Goal: Transaction & Acquisition: Purchase product/service

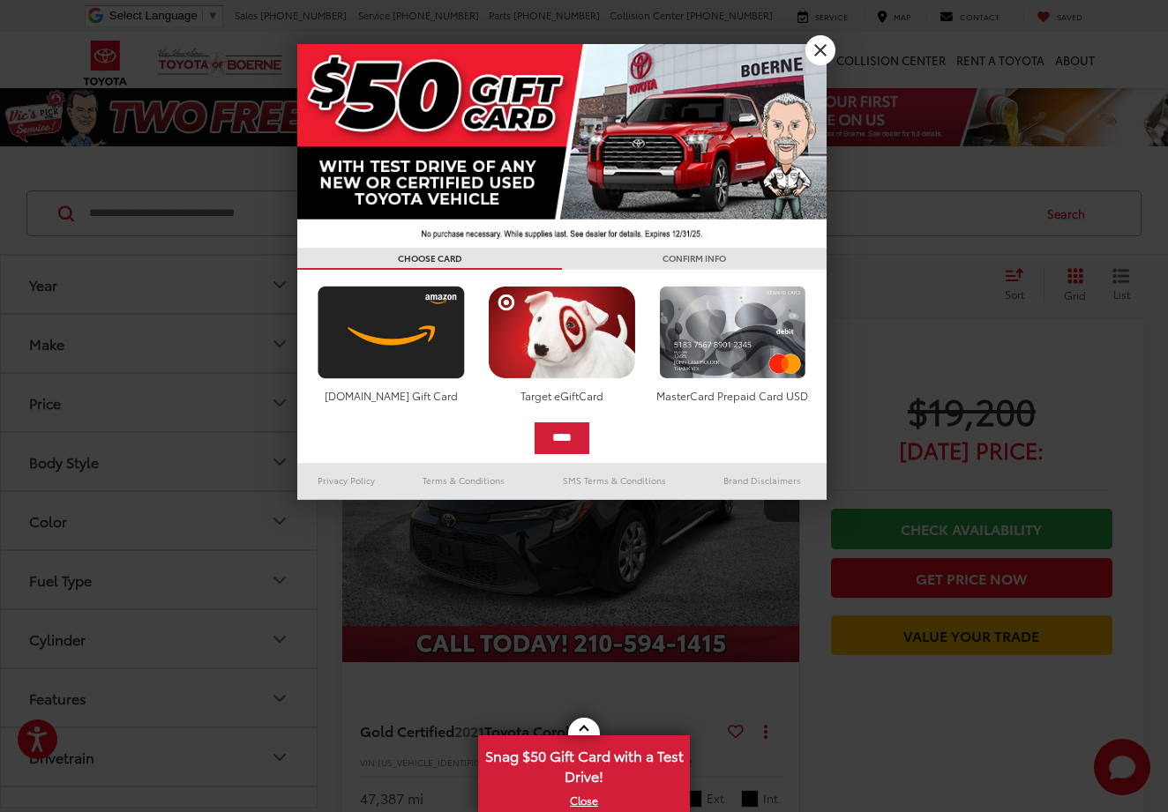
click at [829, 46] on link "X" at bounding box center [820, 50] width 30 height 30
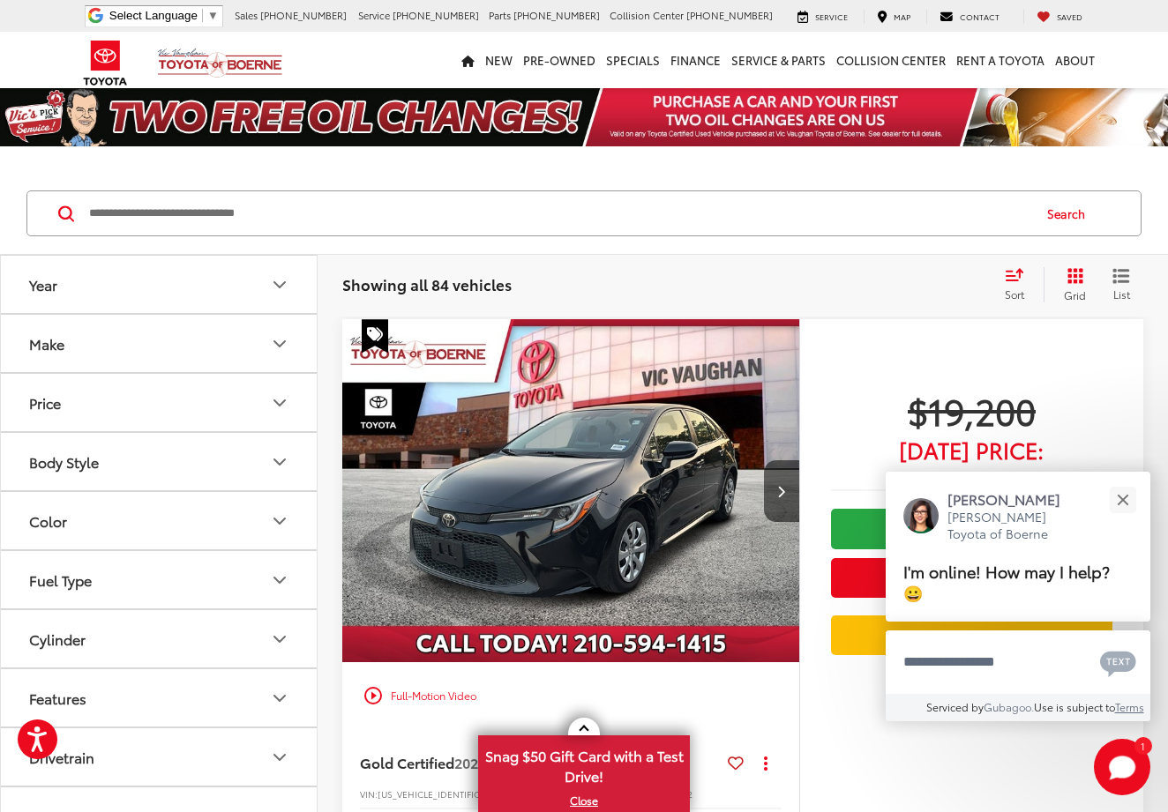
click at [231, 333] on button "Make" at bounding box center [160, 343] width 318 height 57
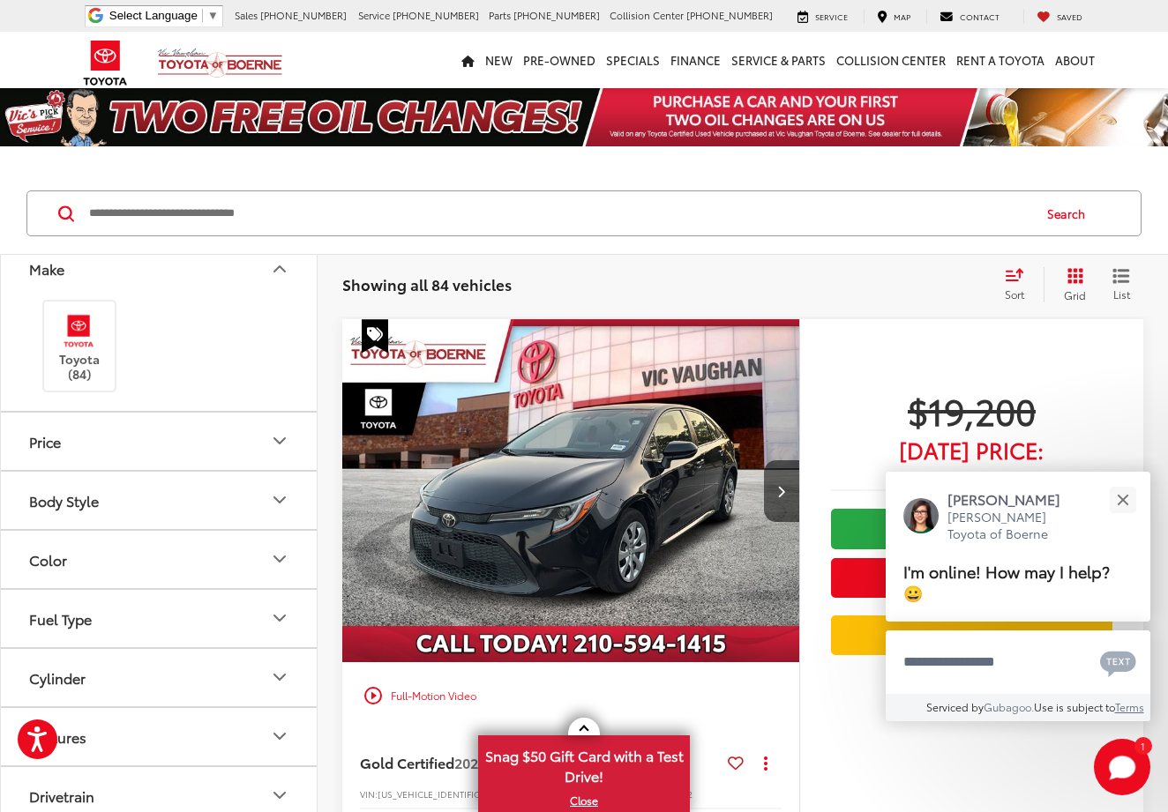
scroll to position [76, 0]
click at [153, 482] on button "Body Style" at bounding box center [160, 499] width 318 height 57
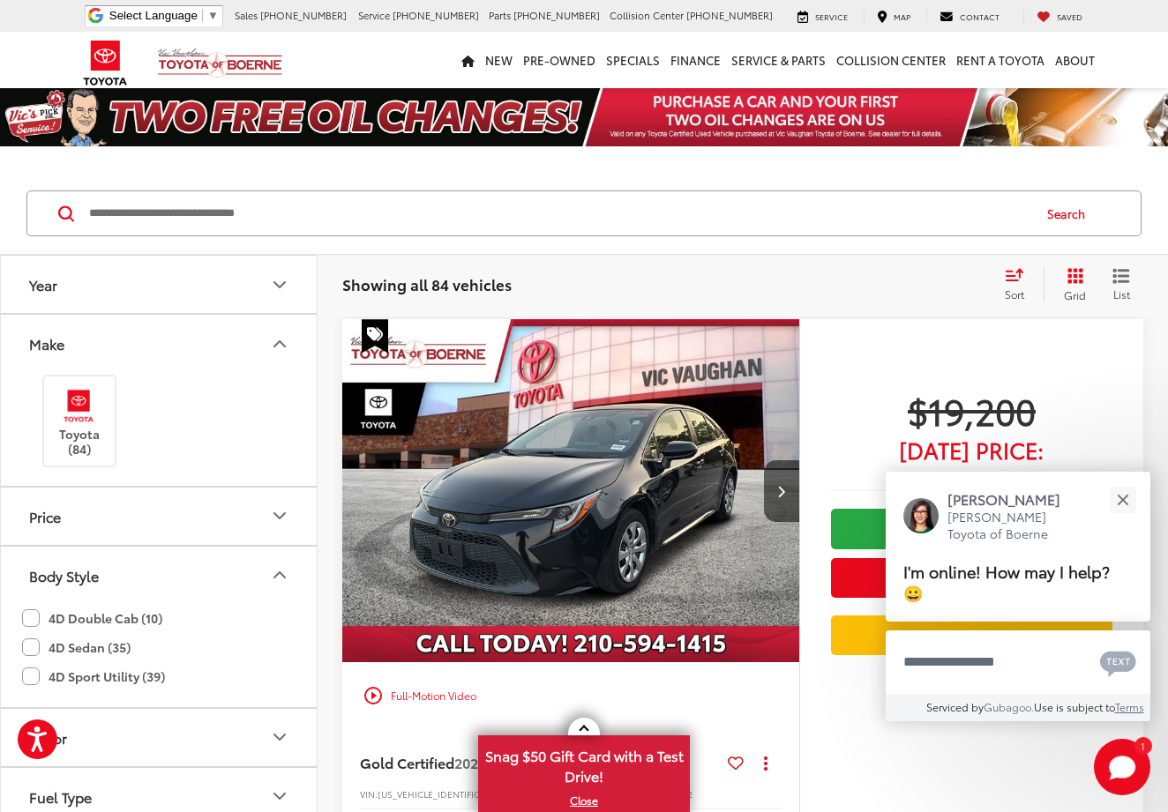
scroll to position [0, 0]
click at [1127, 497] on button "Close" at bounding box center [1123, 500] width 38 height 38
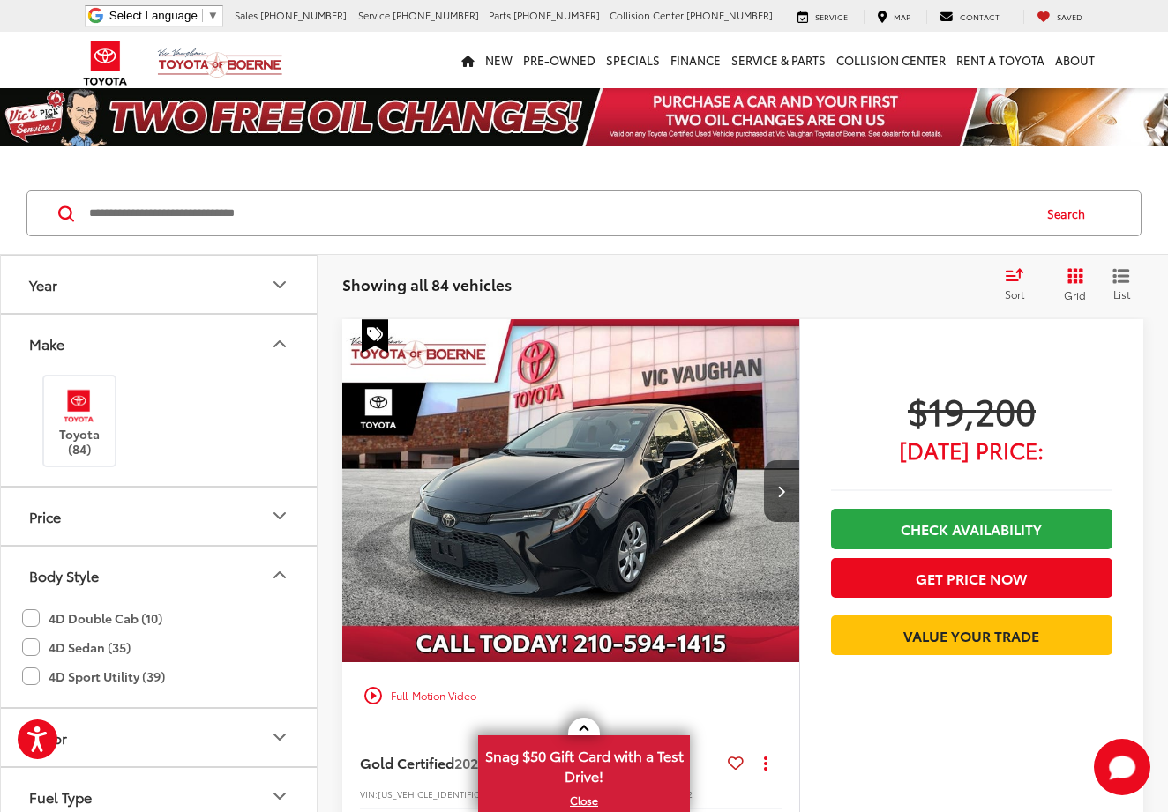
click at [159, 212] on input "Search by Make, Model, or Keyword" at bounding box center [558, 213] width 943 height 42
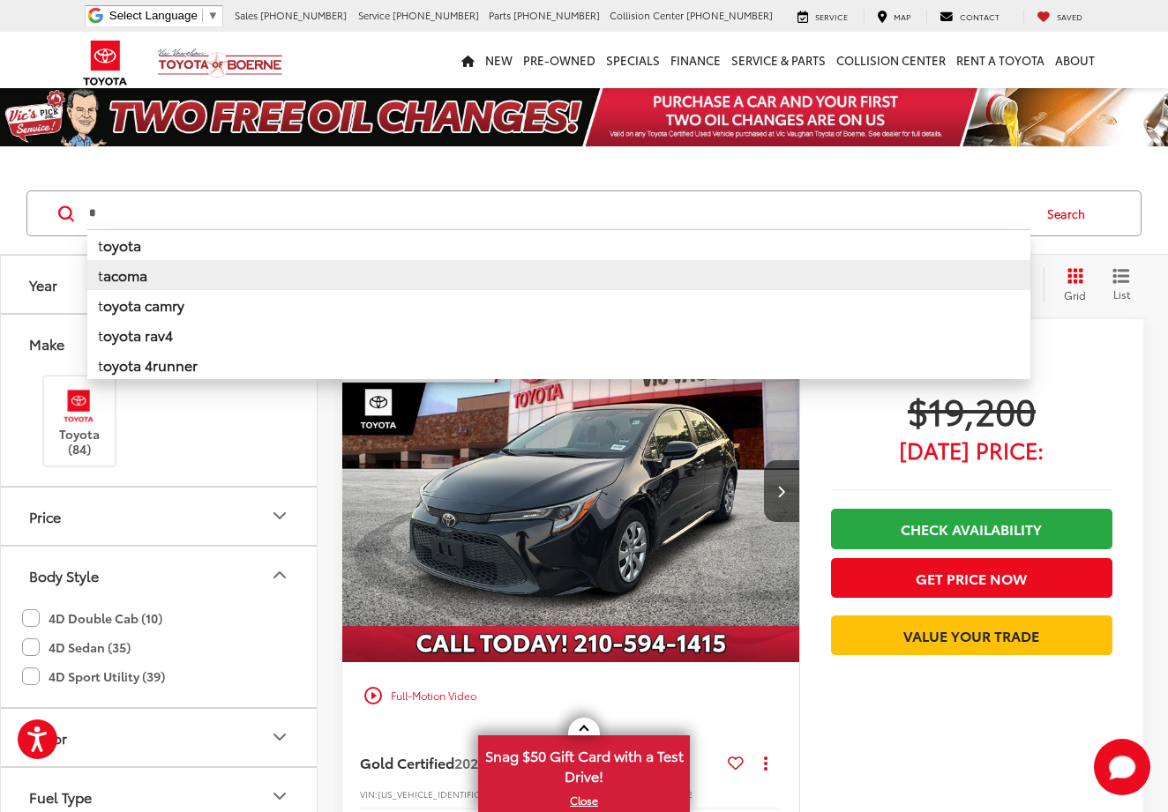
click at [162, 279] on li "t acoma" at bounding box center [558, 275] width 943 height 30
type input "******"
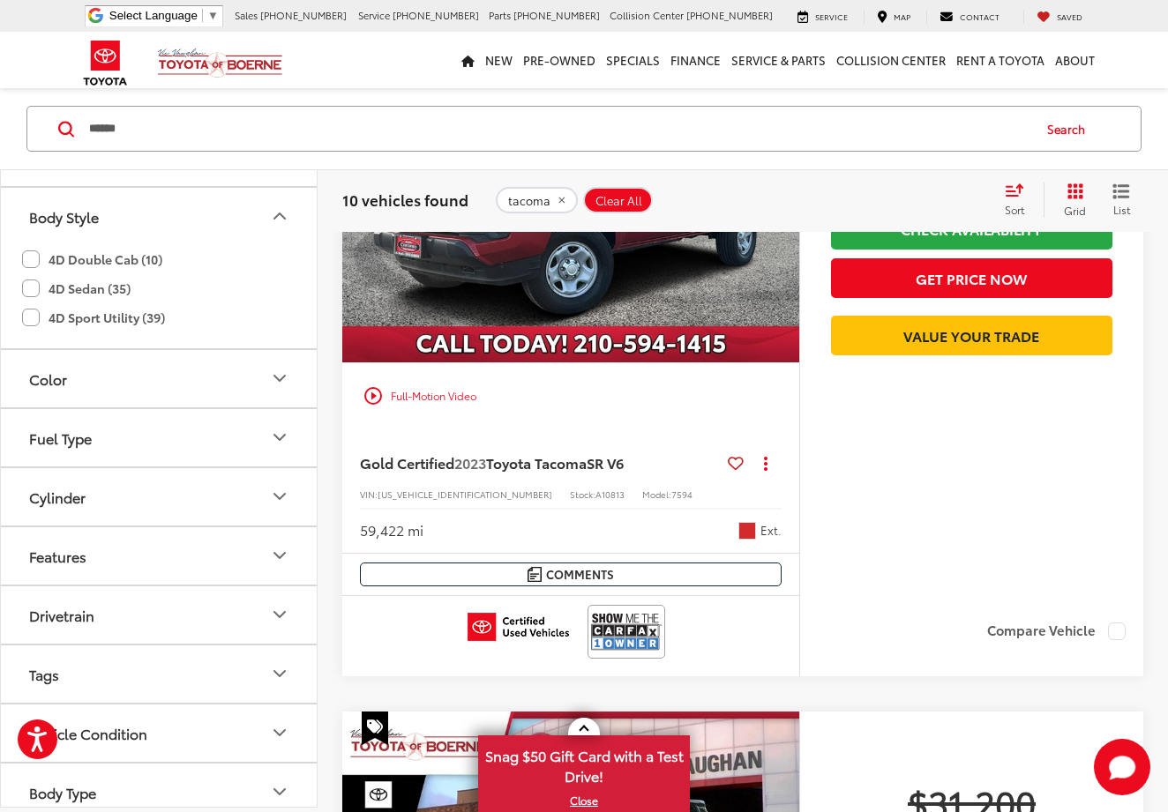
scroll to position [325, 0]
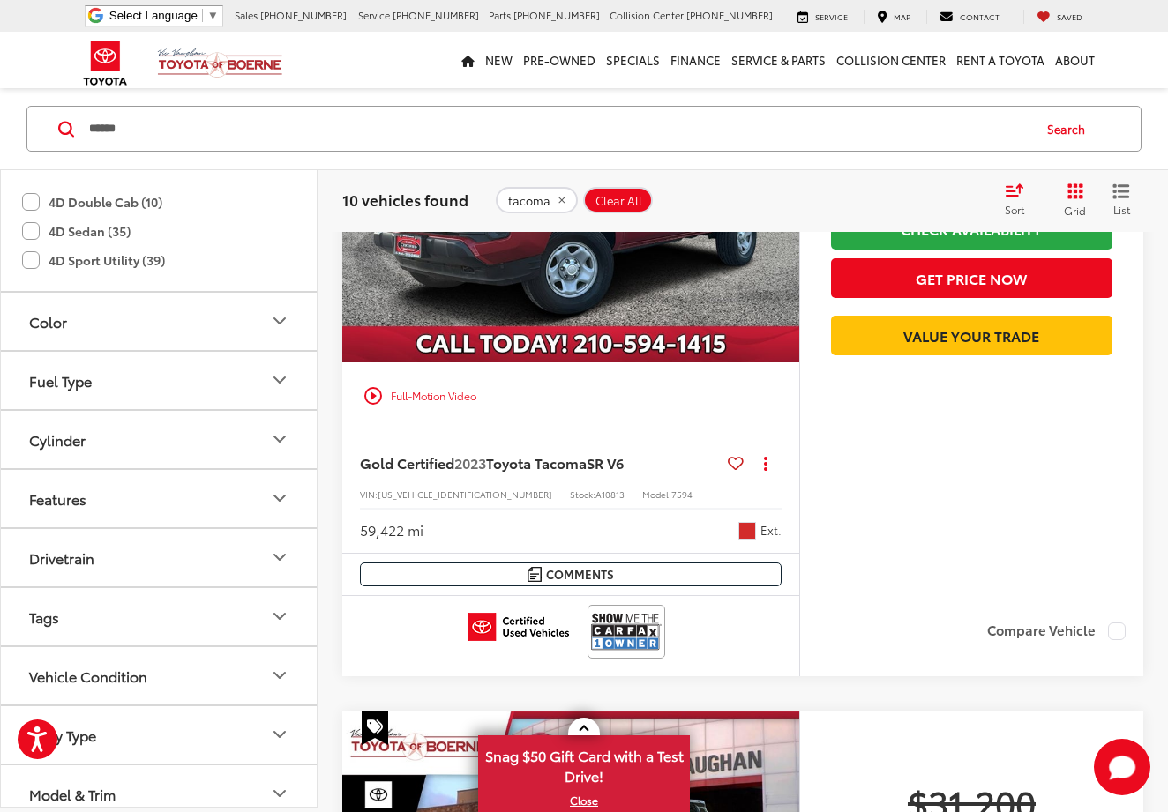
click at [81, 557] on div "Drivetrain" at bounding box center [61, 558] width 65 height 17
click at [34, 599] on label "4WD (5)" at bounding box center [59, 601] width 74 height 29
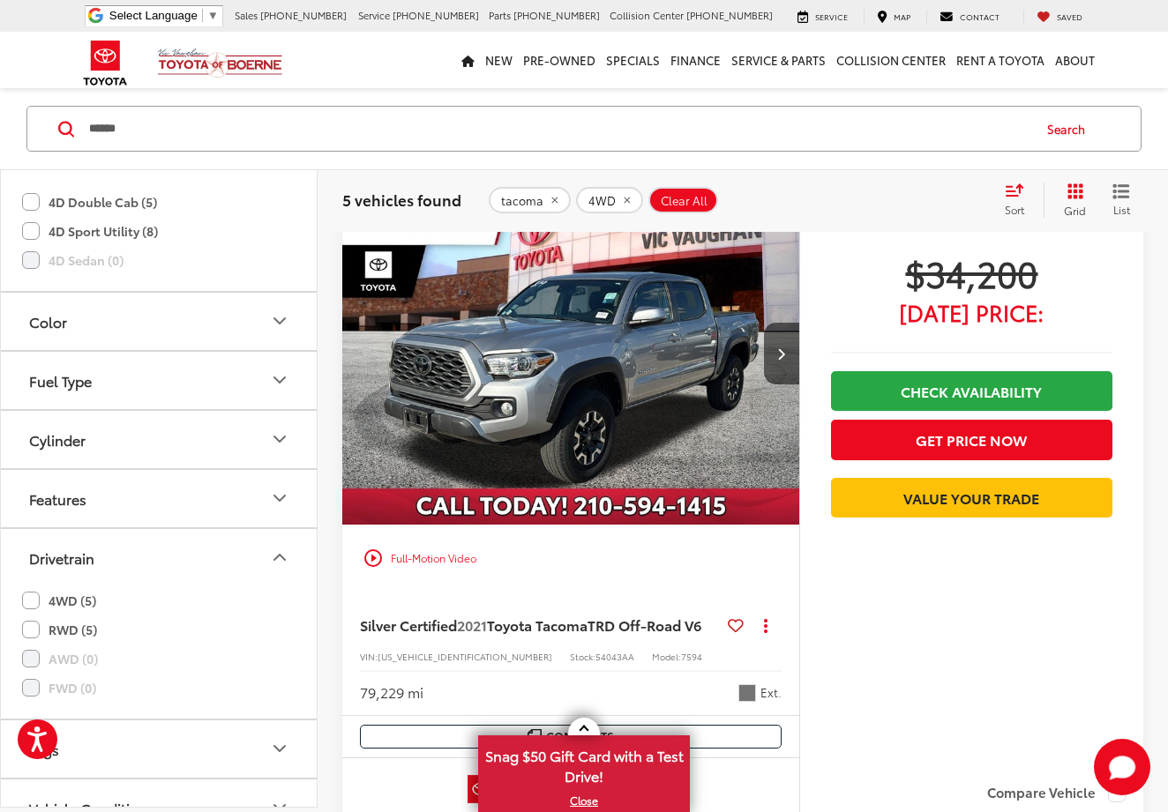
scroll to position [1525, 0]
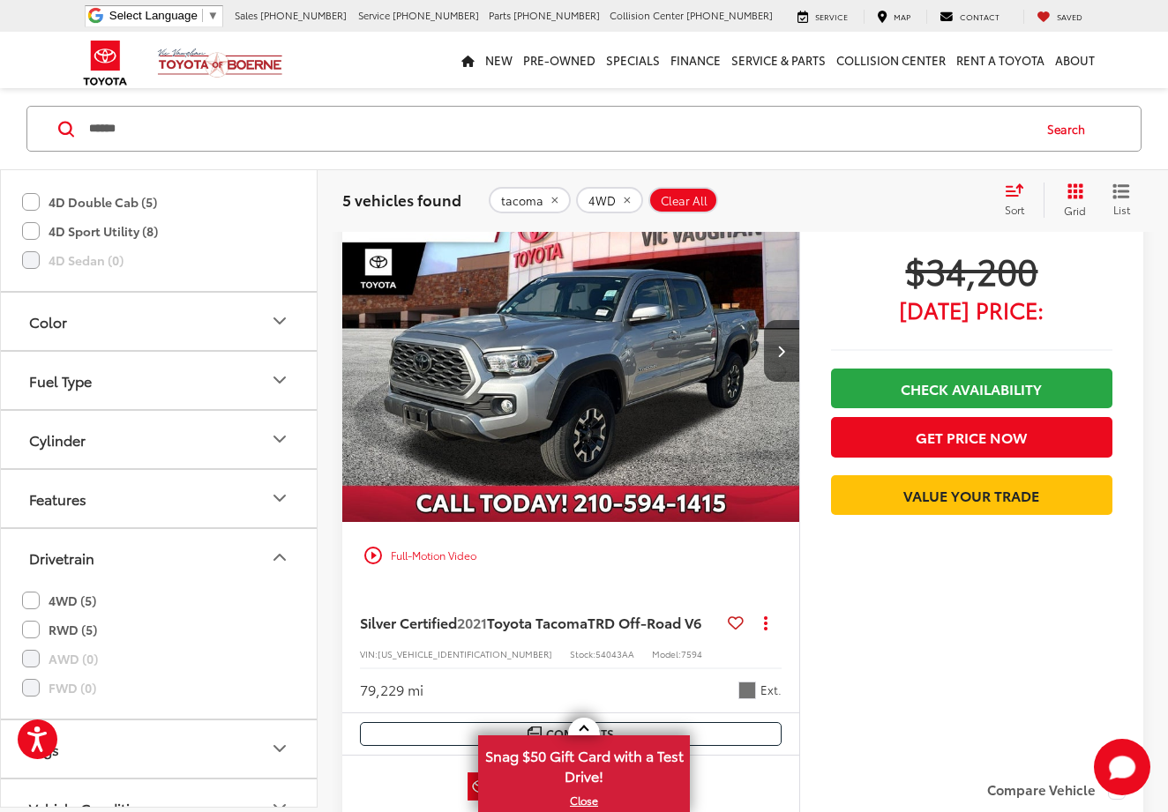
click at [566, 384] on img "2021 Toyota Tacoma TRD Off-Road V6 0" at bounding box center [571, 351] width 460 height 345
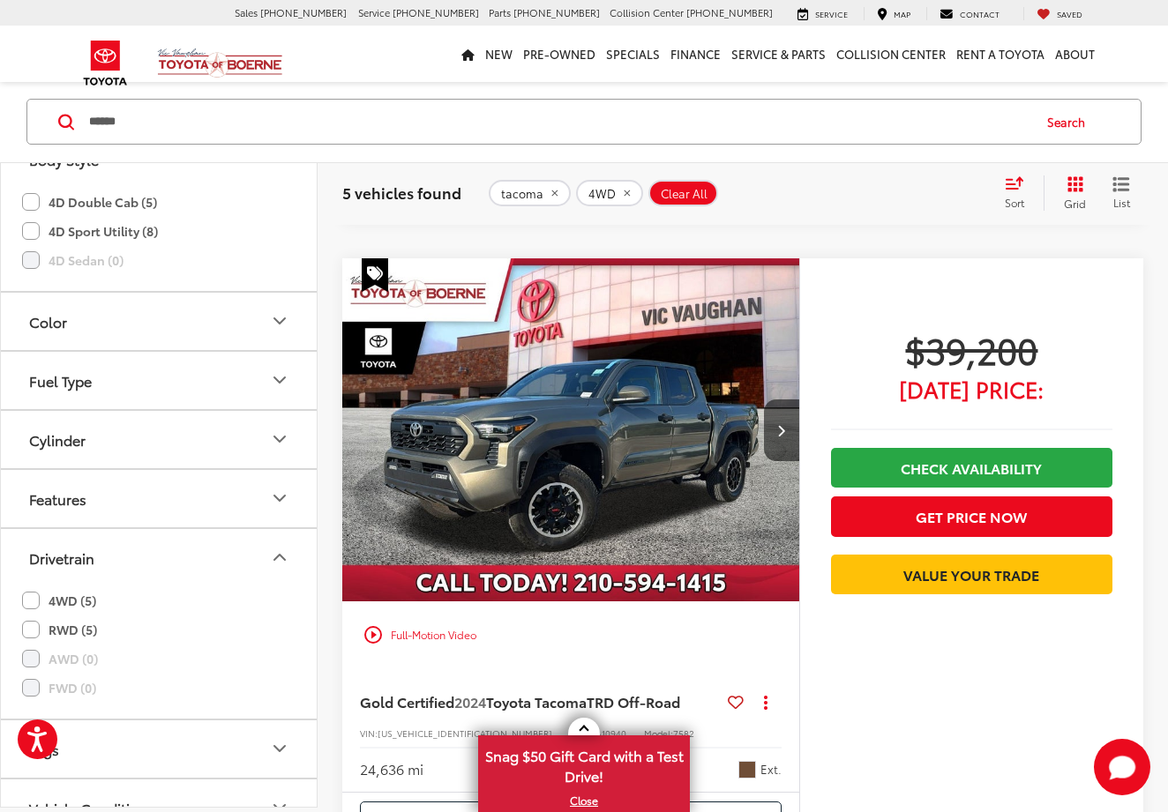
scroll to position [2149, 0]
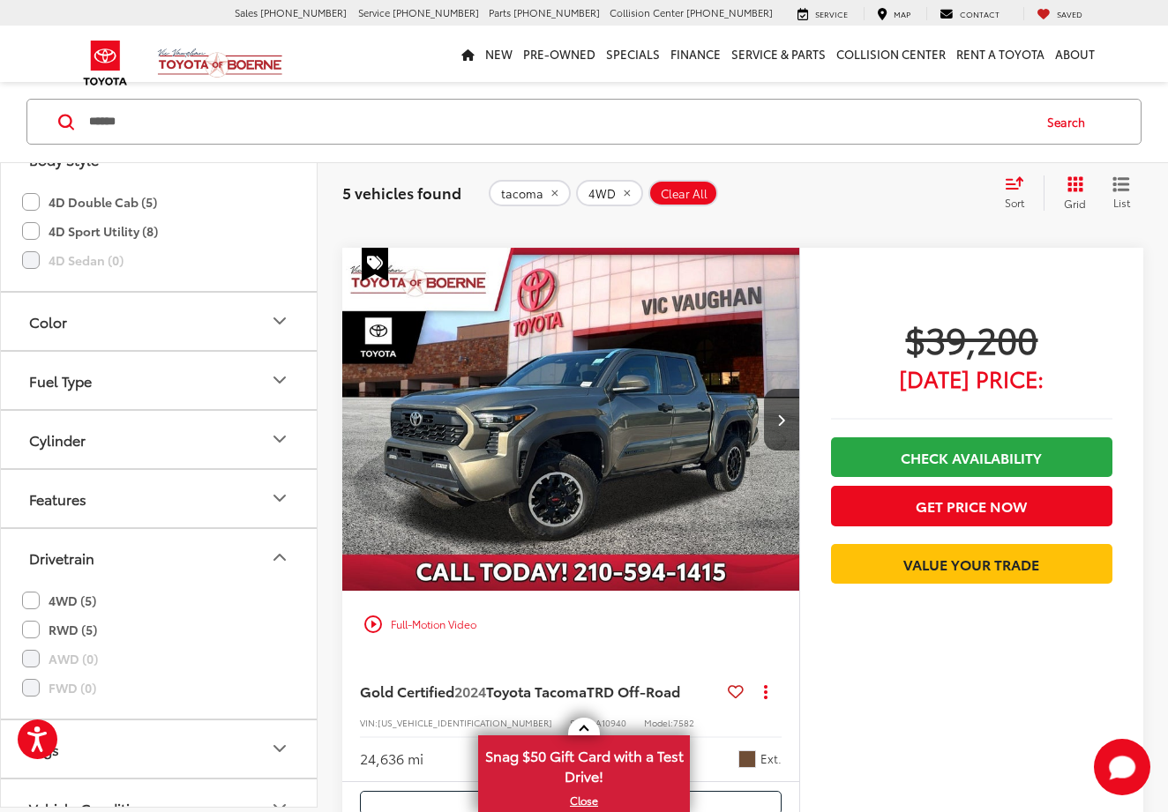
click at [511, 422] on img "2024 Toyota Tacoma TRD Off-Road 0" at bounding box center [571, 420] width 460 height 345
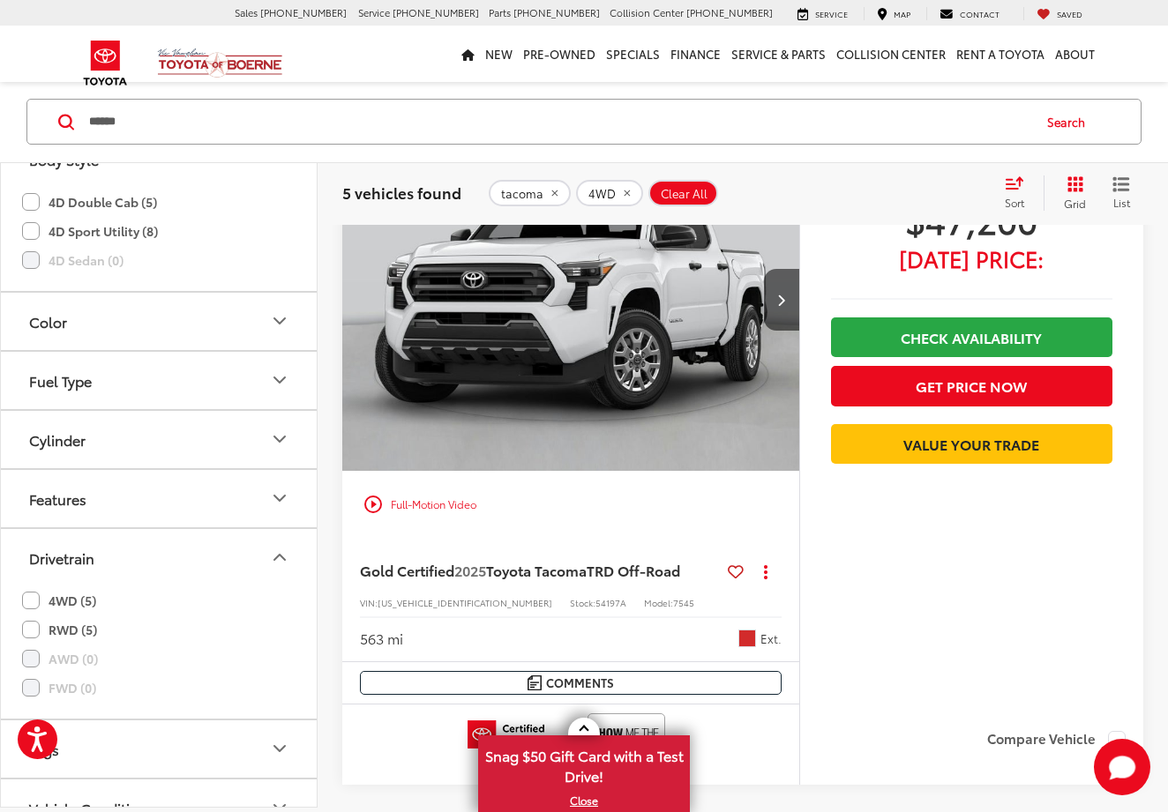
scroll to position [2797, 0]
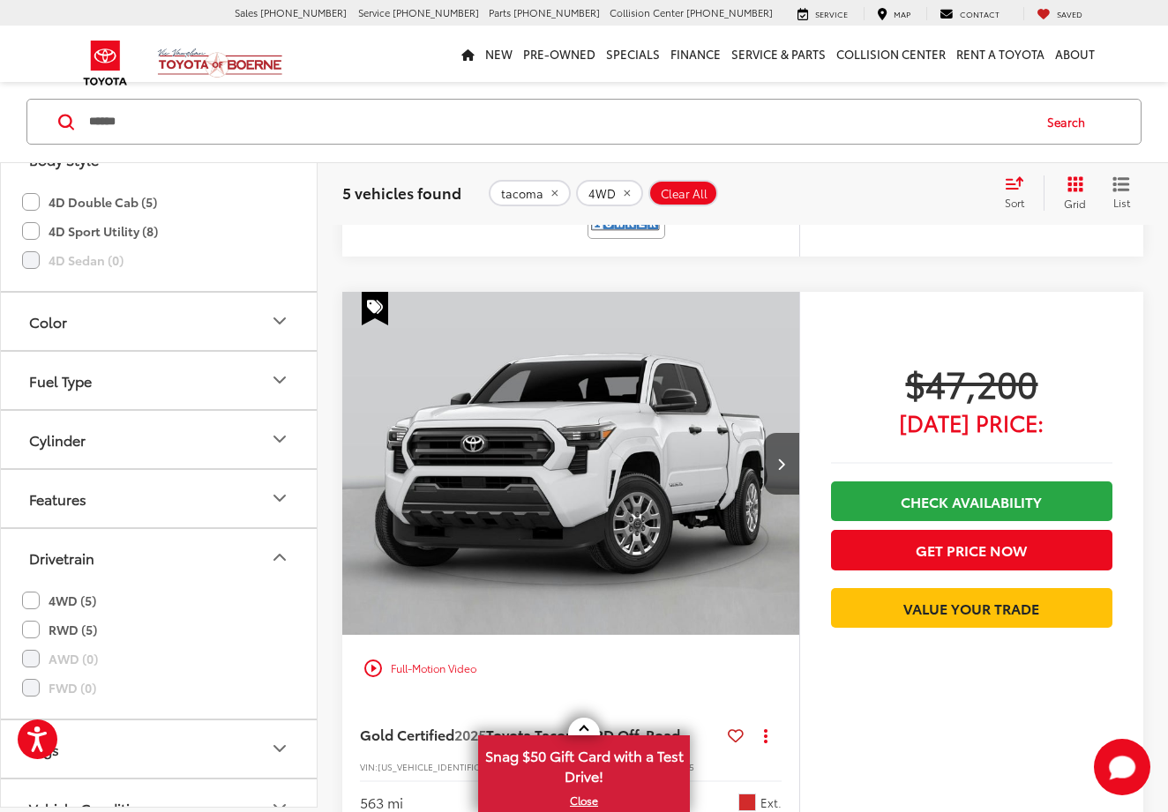
click at [587, 454] on img "2025 Toyota Tacoma TRD Off-Road 0" at bounding box center [571, 464] width 460 height 345
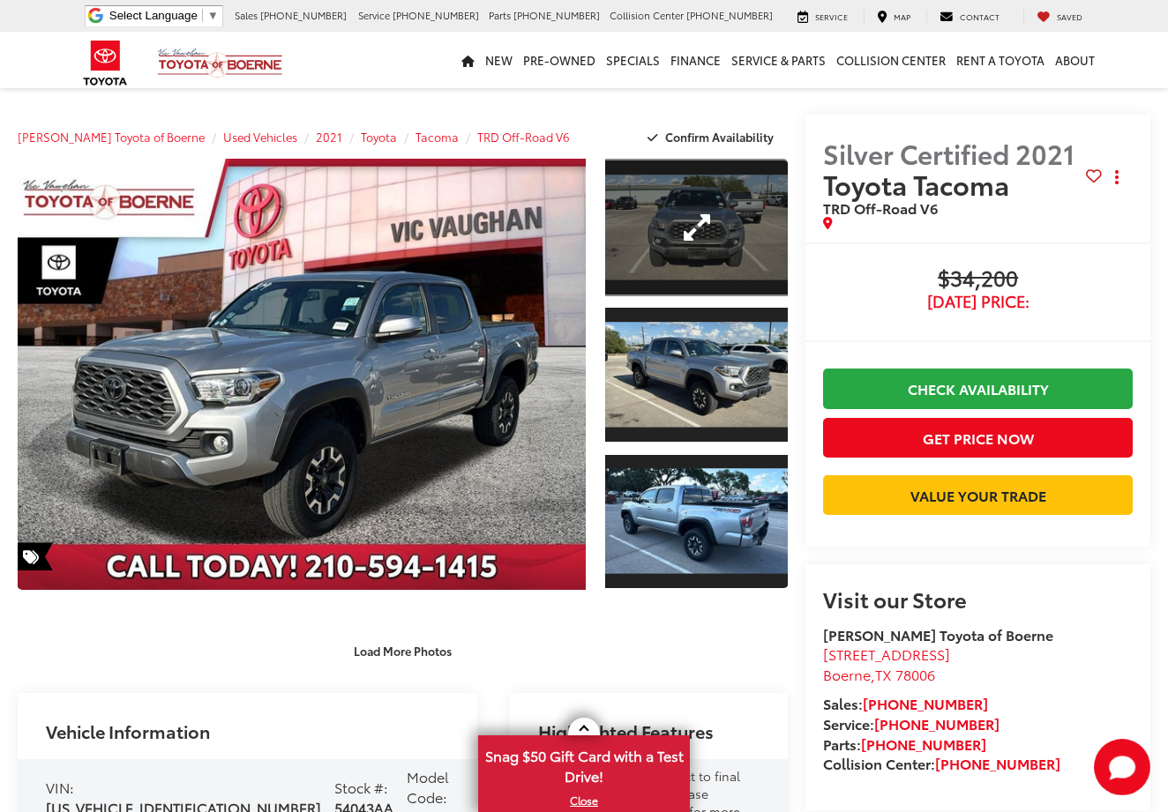
click at [628, 229] on link "Expand Photo 1" at bounding box center [696, 228] width 183 height 138
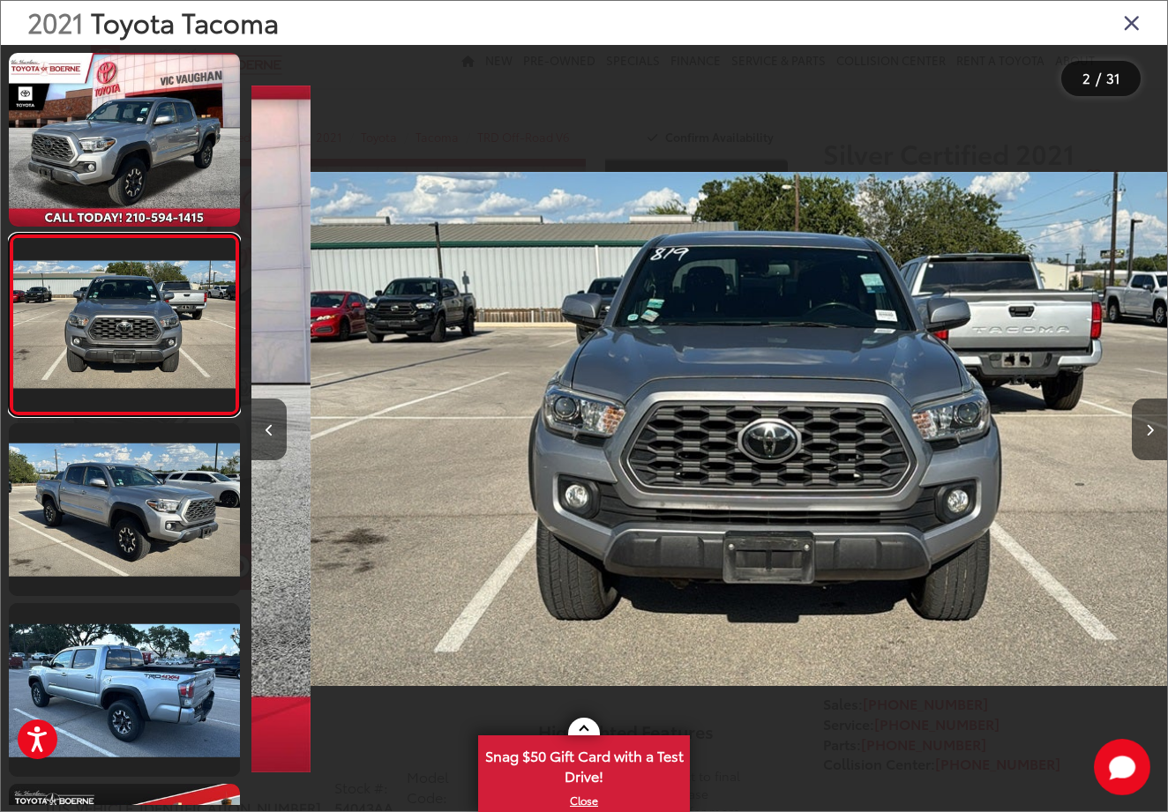
scroll to position [0, 916]
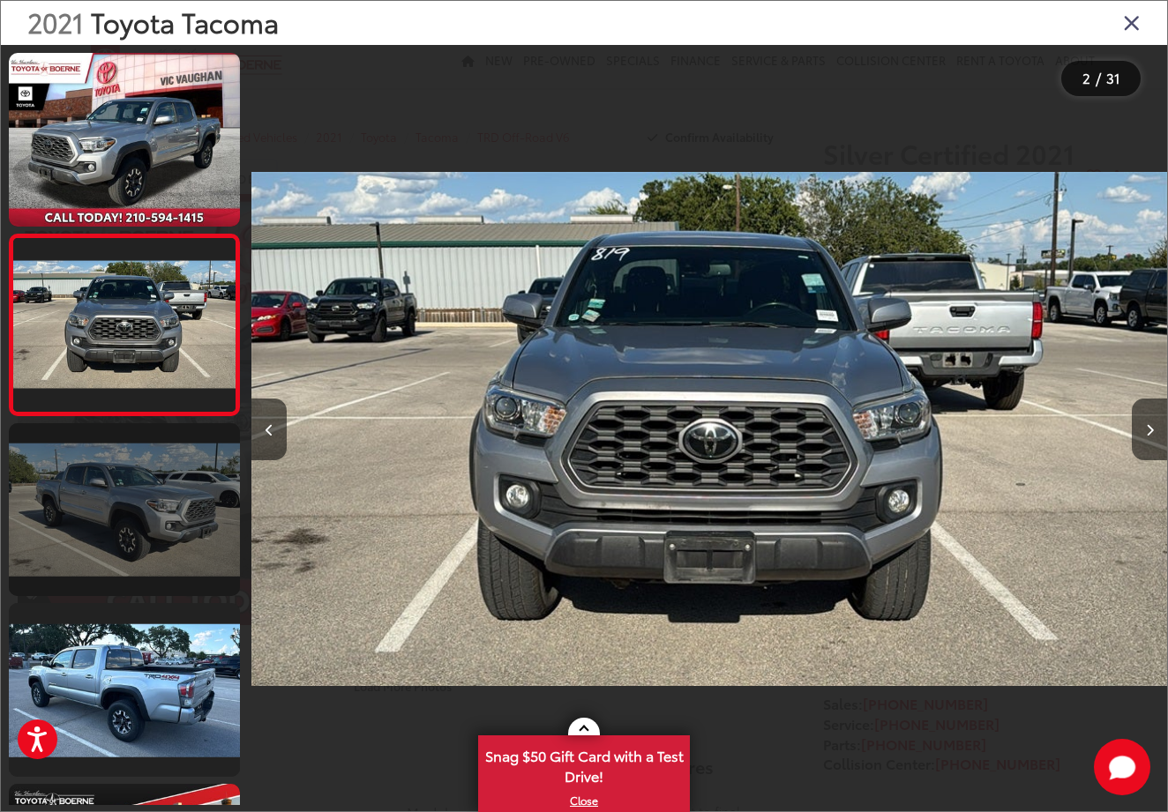
click at [96, 552] on link at bounding box center [124, 510] width 231 height 174
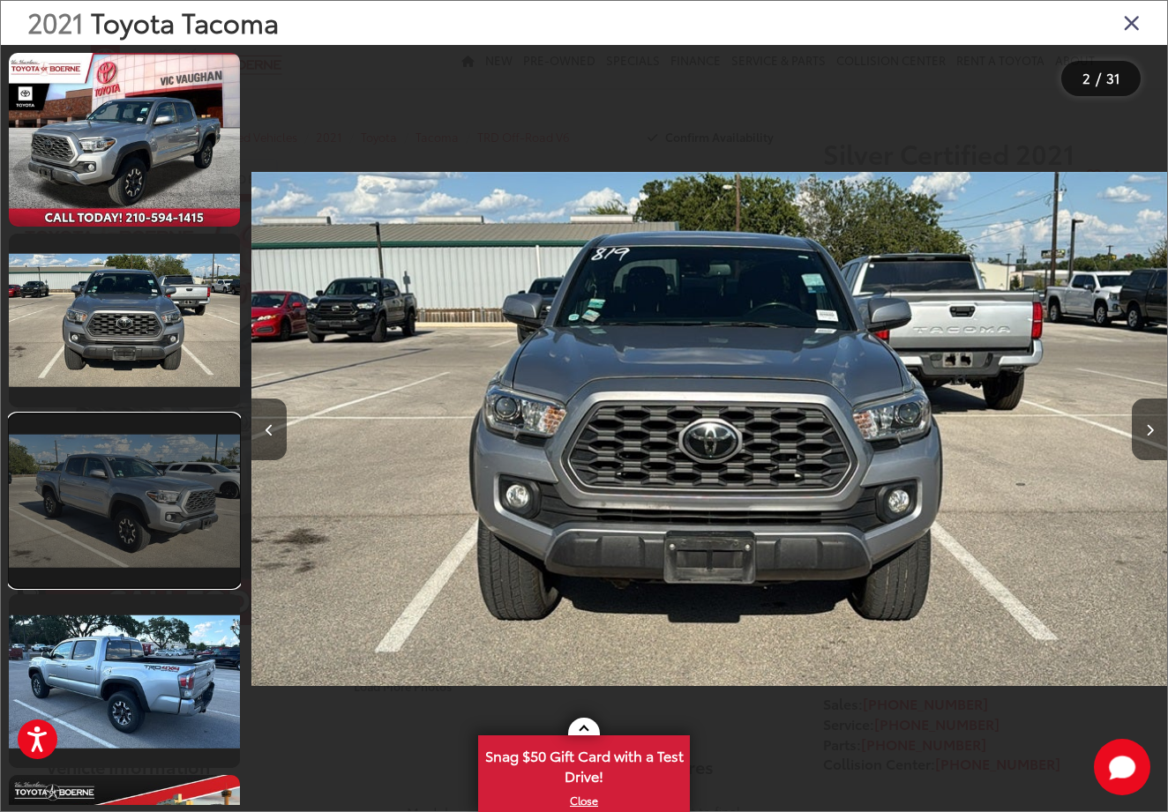
scroll to position [0, 1831]
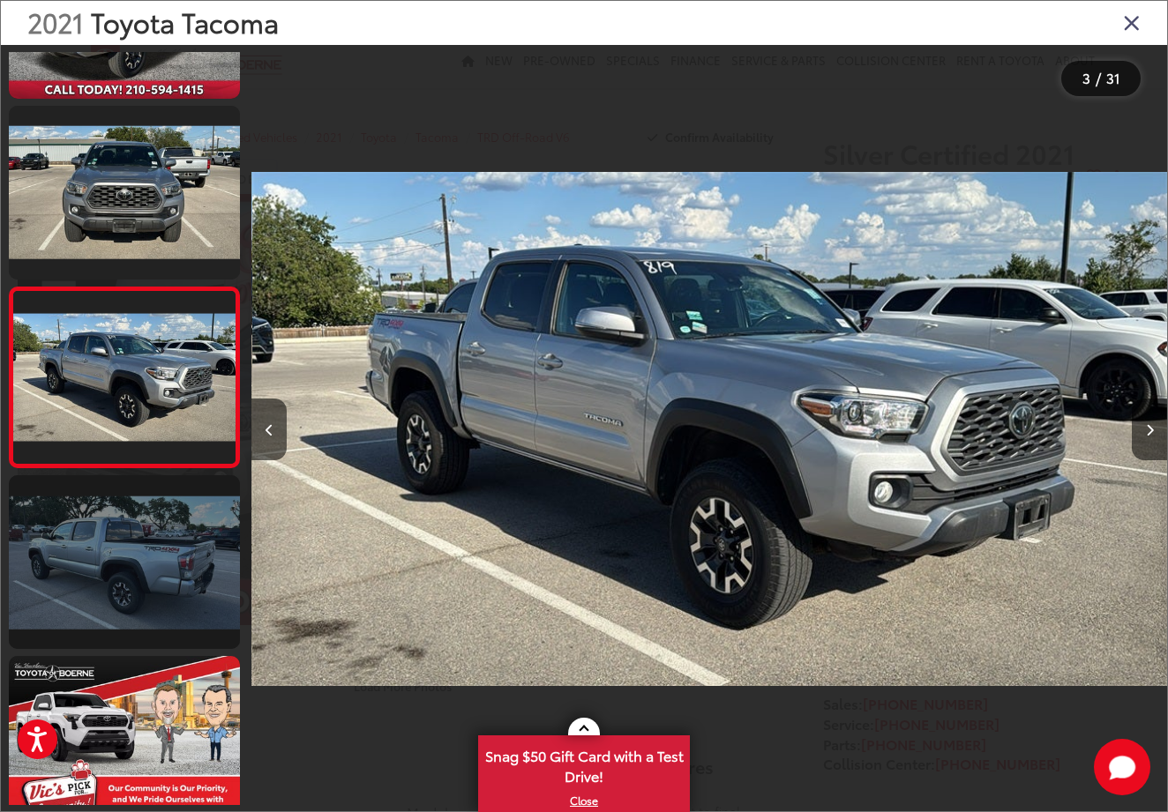
click at [143, 587] on link at bounding box center [124, 562] width 231 height 174
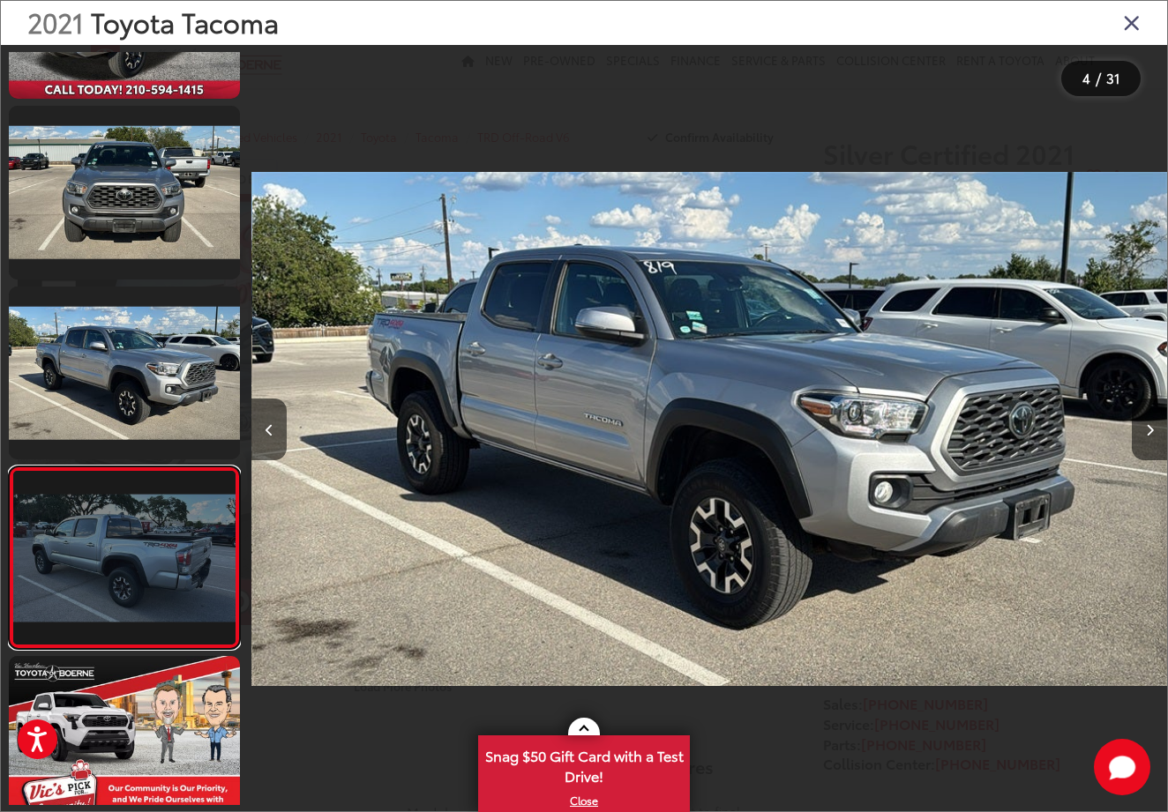
scroll to position [0, 2746]
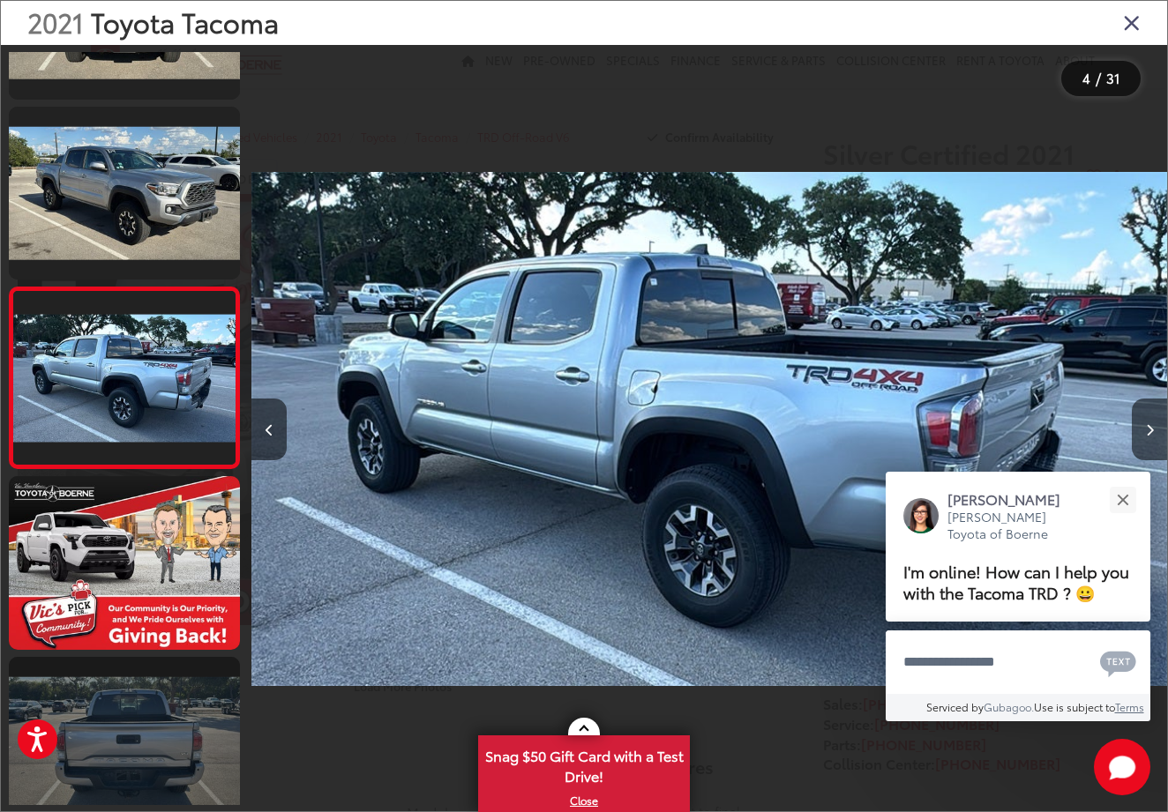
click at [140, 734] on link at bounding box center [124, 744] width 231 height 174
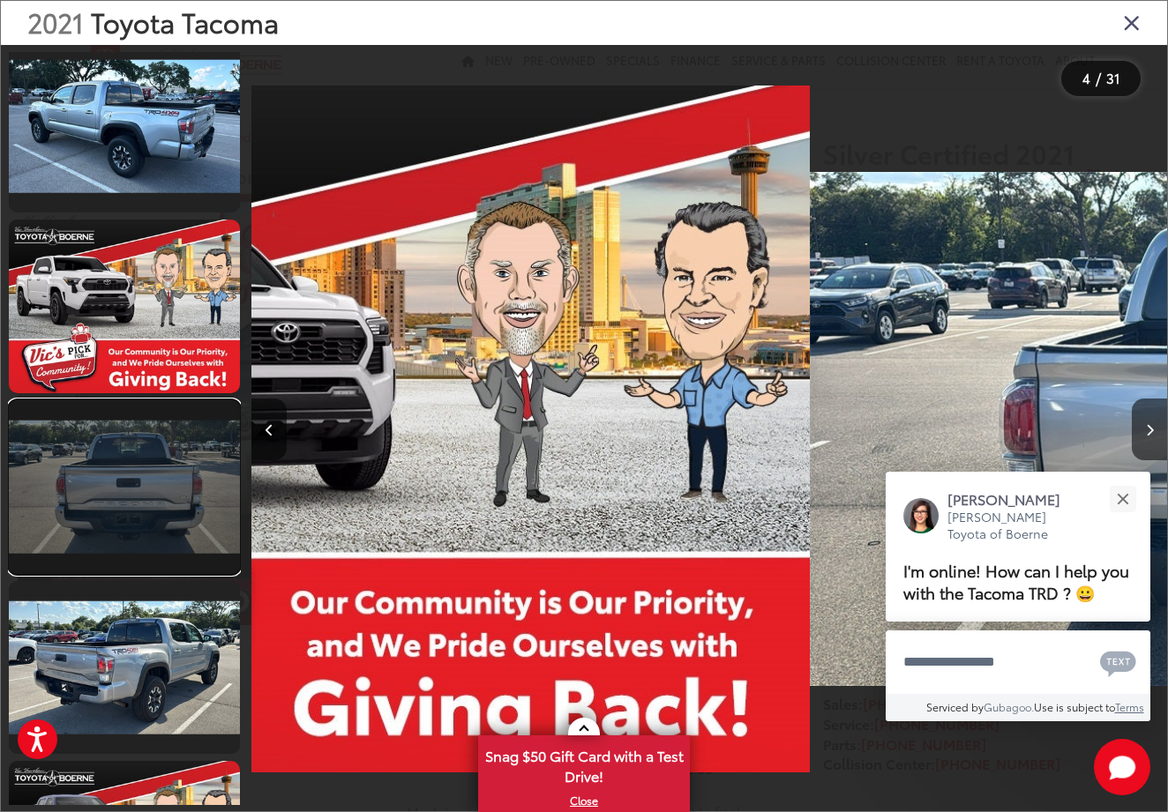
scroll to position [0, 4577]
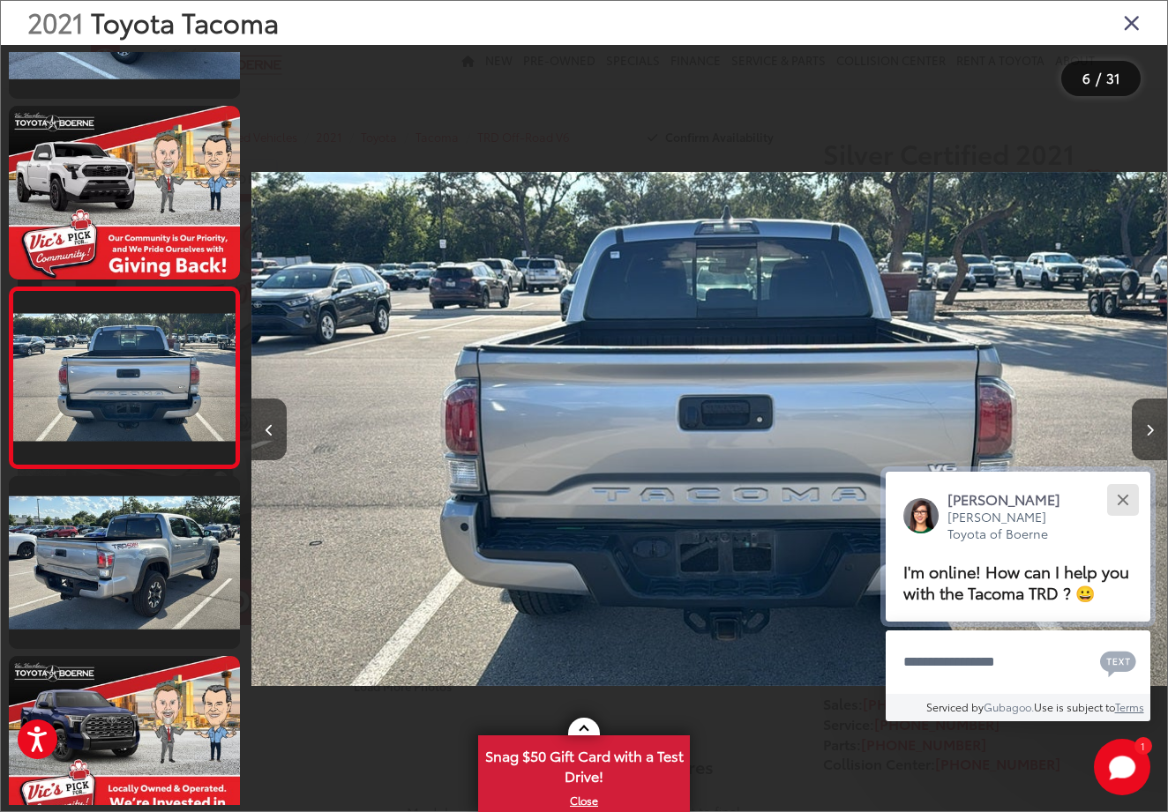
click at [1116, 481] on button "Close" at bounding box center [1123, 500] width 38 height 38
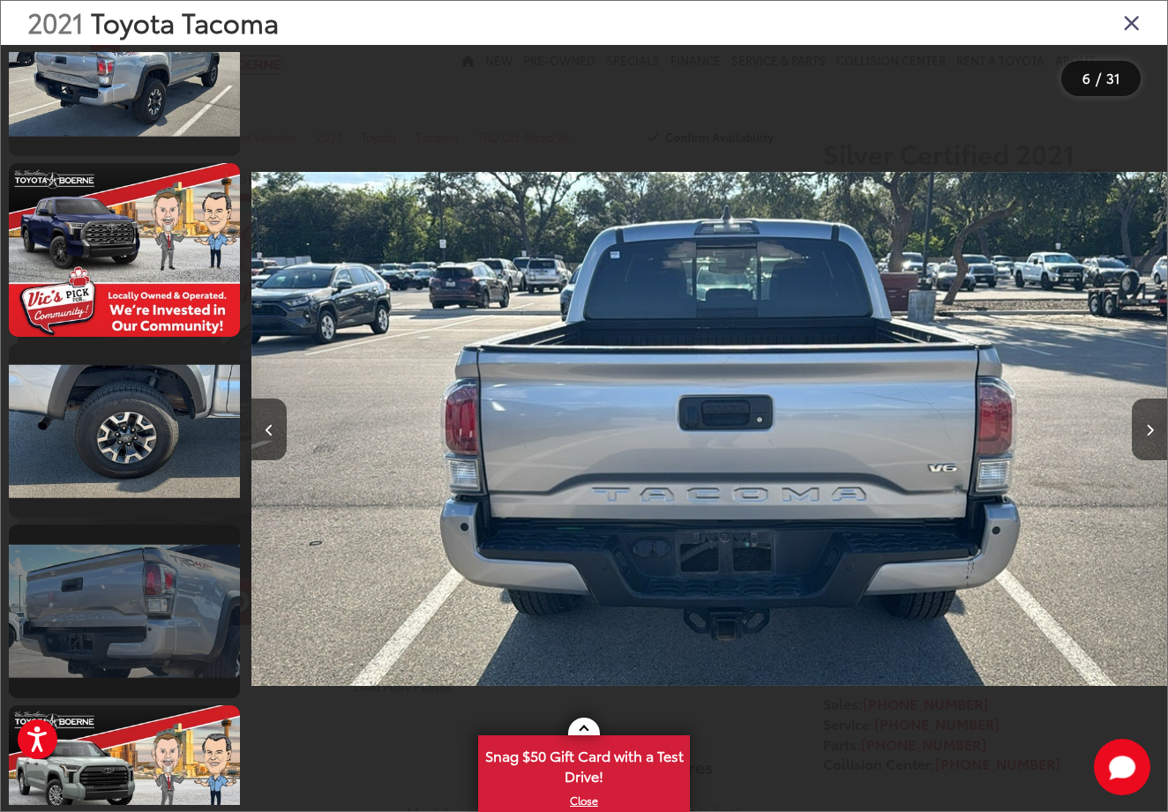
click at [153, 588] on link at bounding box center [124, 612] width 231 height 174
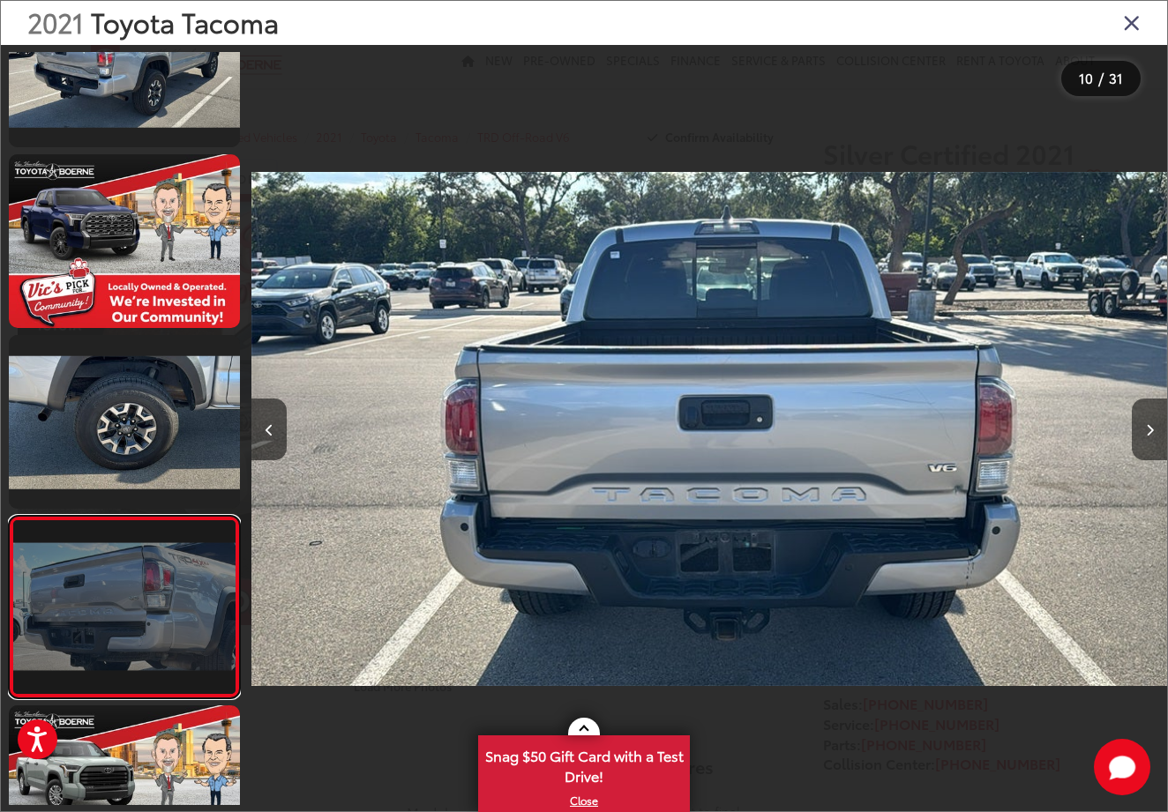
scroll to position [0, 8238]
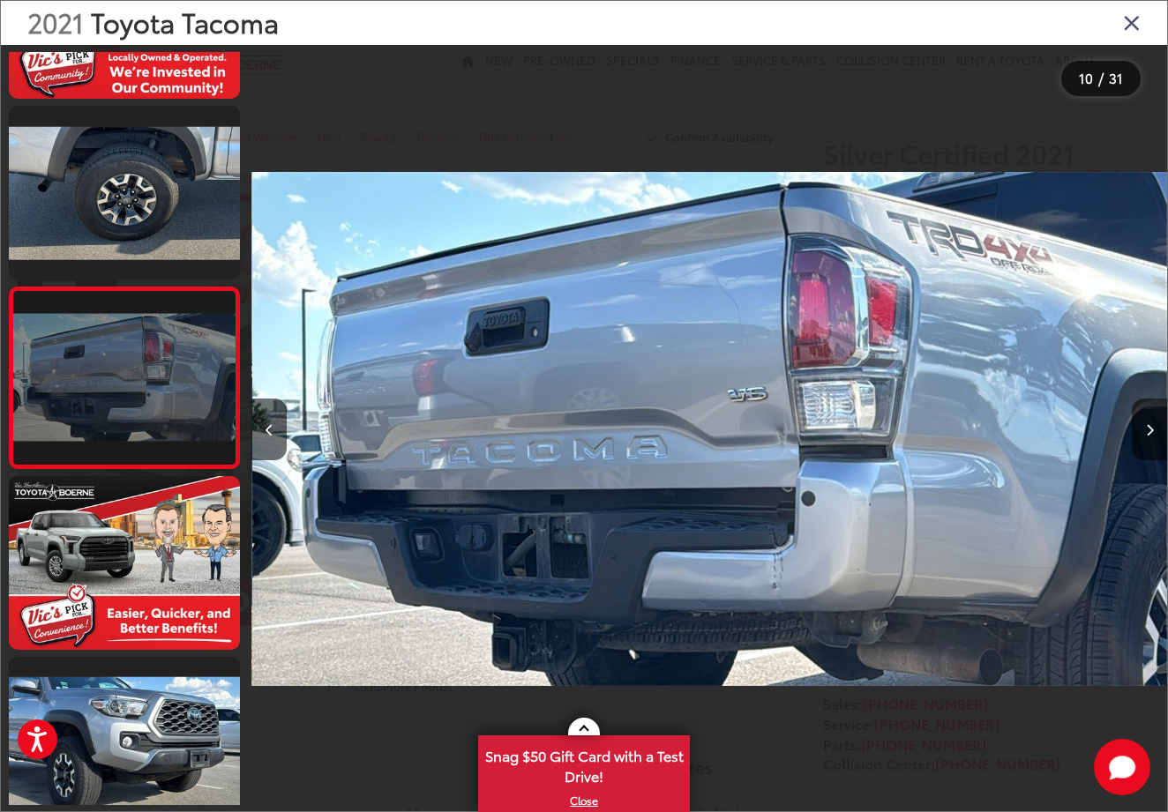
click at [148, 408] on link at bounding box center [124, 378] width 231 height 183
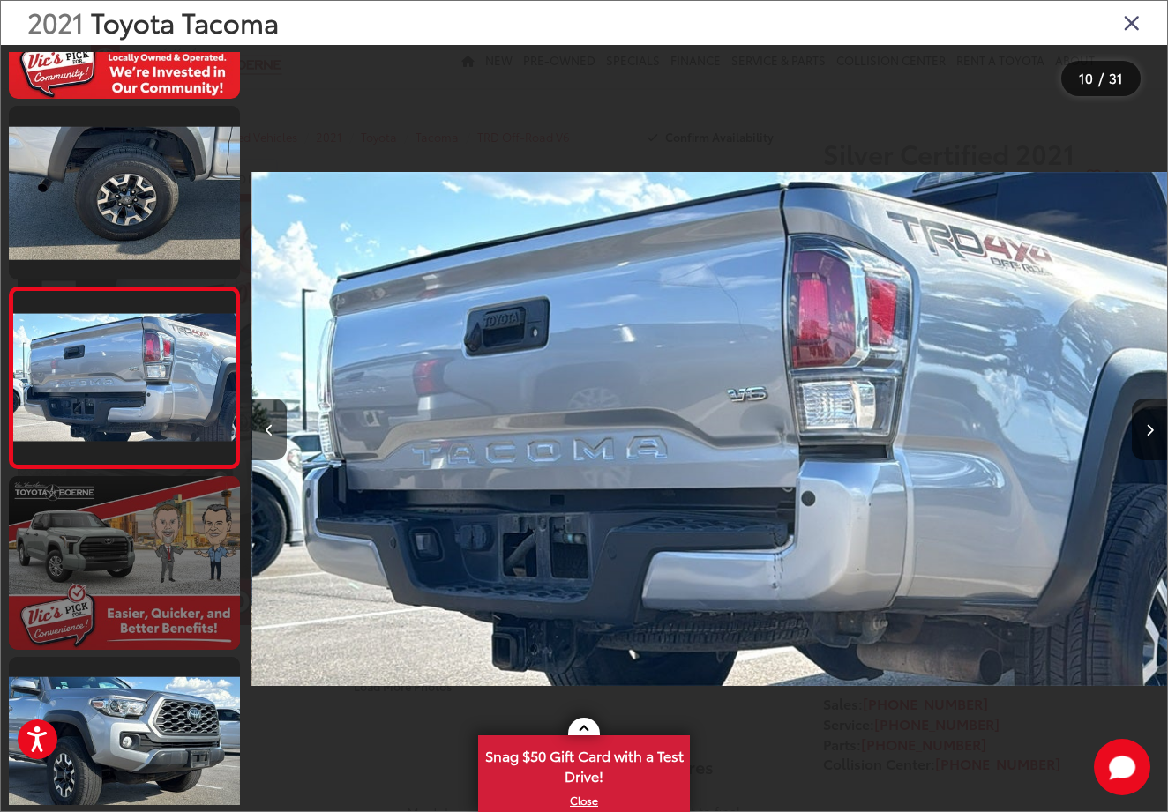
click at [110, 645] on link at bounding box center [124, 563] width 231 height 174
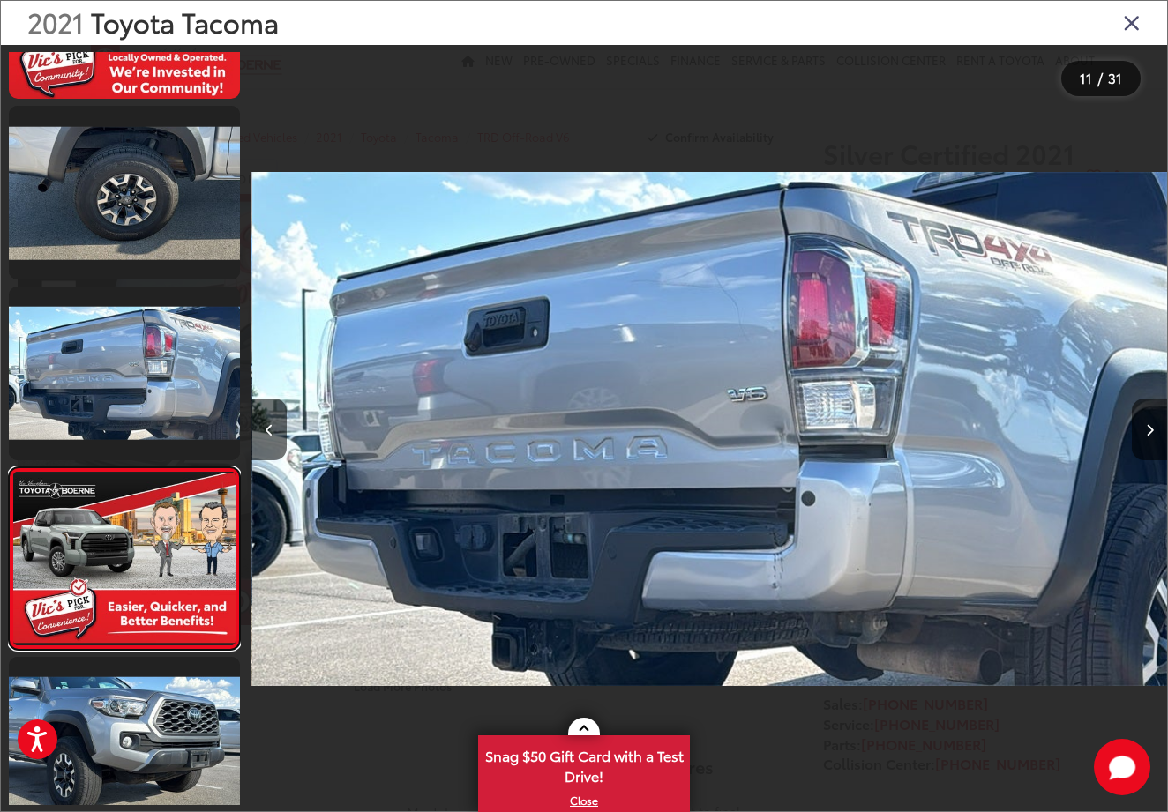
scroll to position [0, 9154]
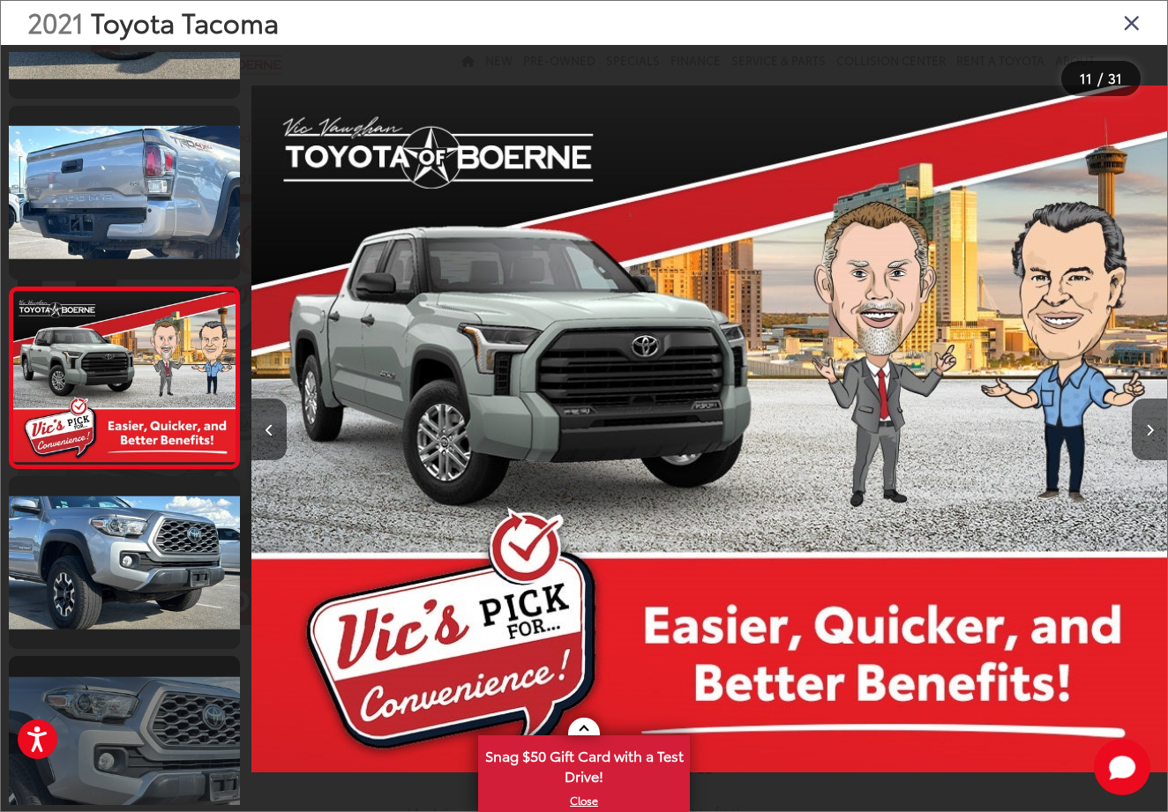
click at [109, 684] on link at bounding box center [124, 743] width 231 height 174
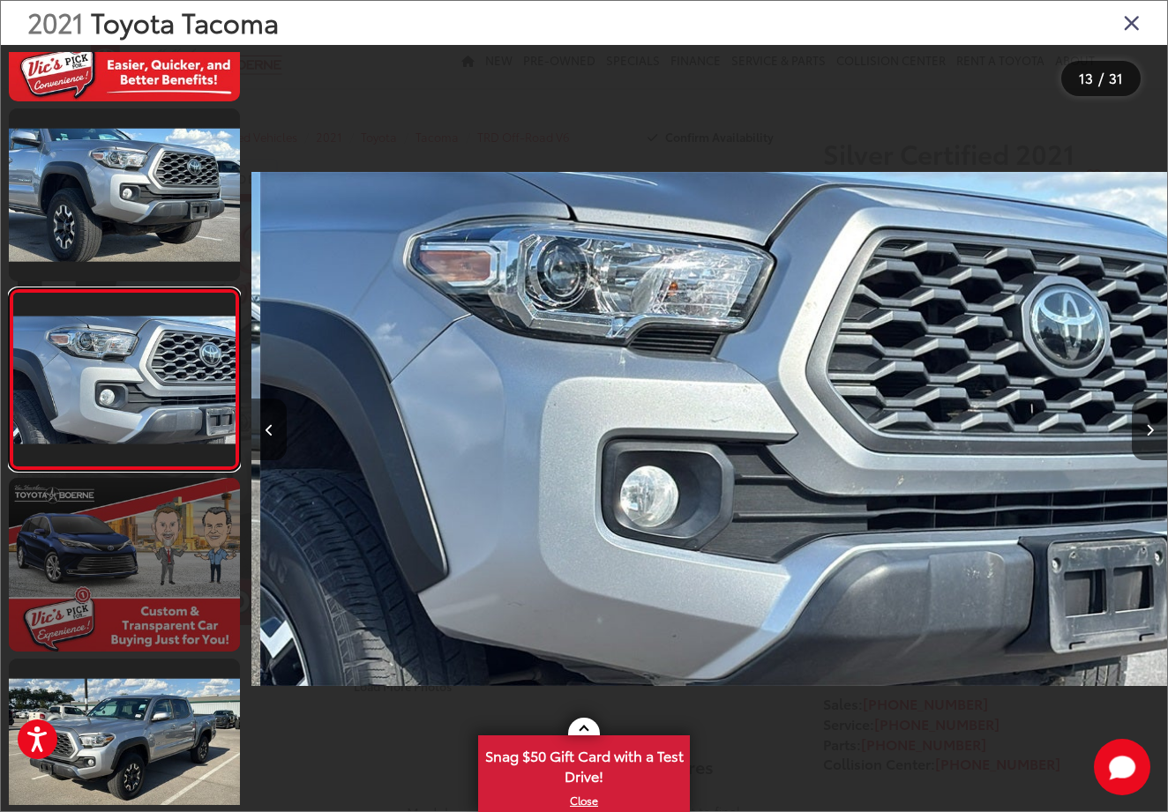
scroll to position [0, 10984]
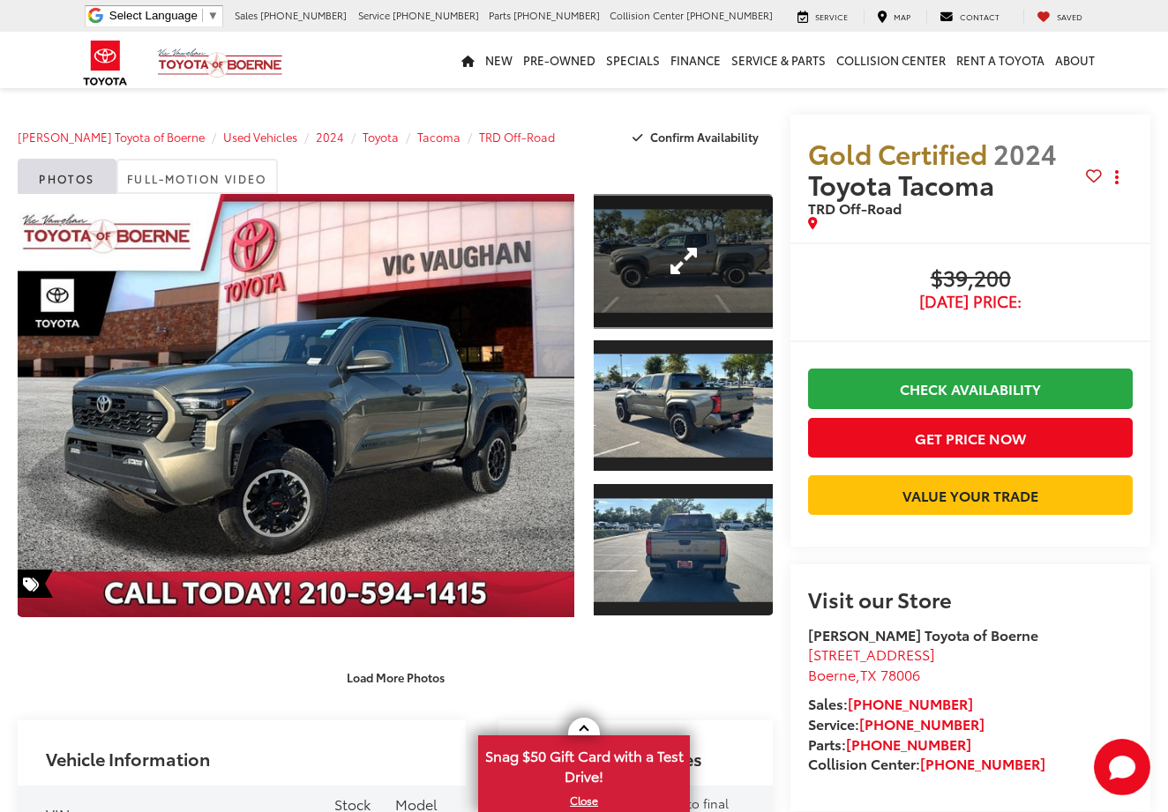
click at [682, 243] on link "Expand Photo 1" at bounding box center [684, 261] width 180 height 135
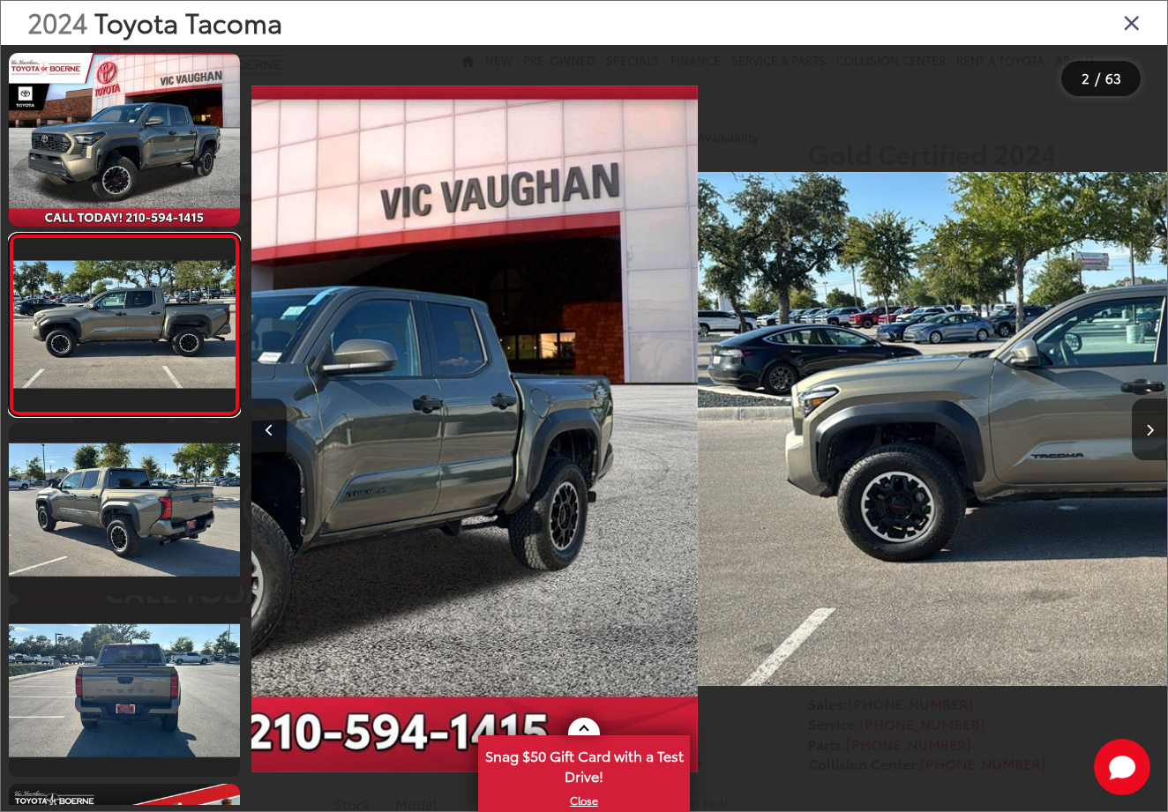
scroll to position [0, 916]
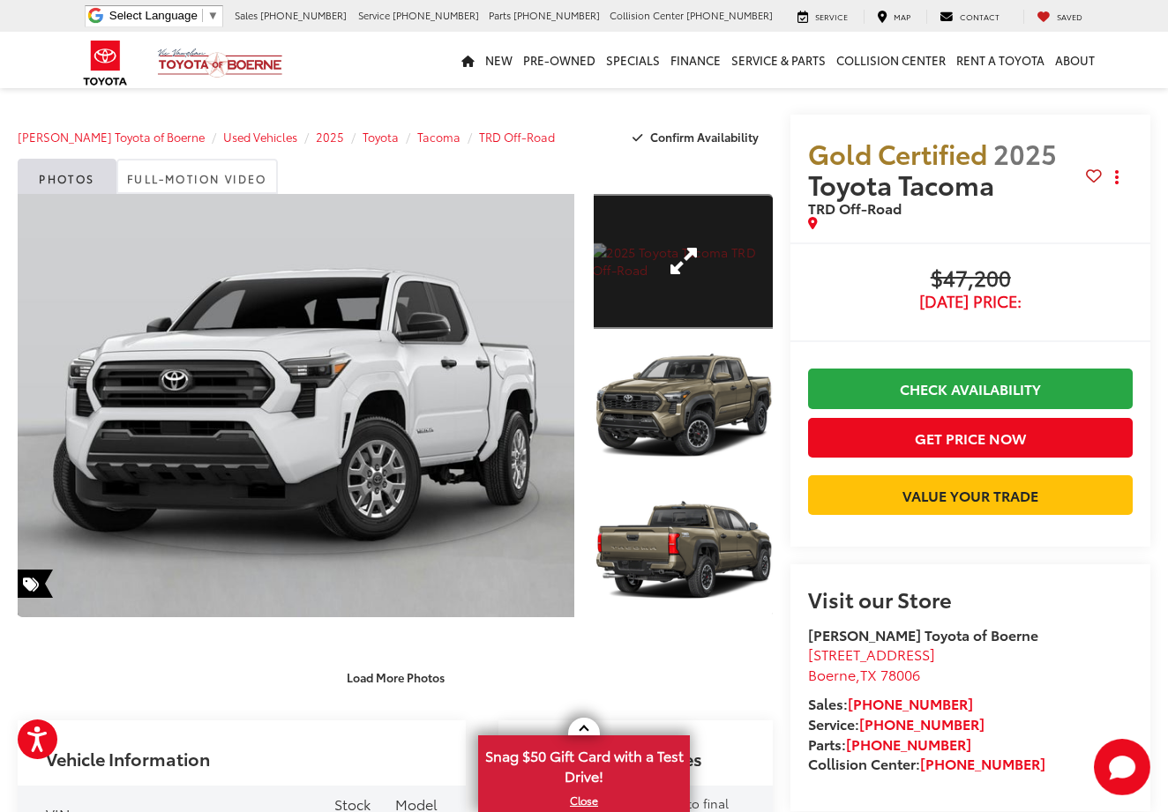
click at [657, 234] on link "Expand Photo 1" at bounding box center [684, 261] width 180 height 135
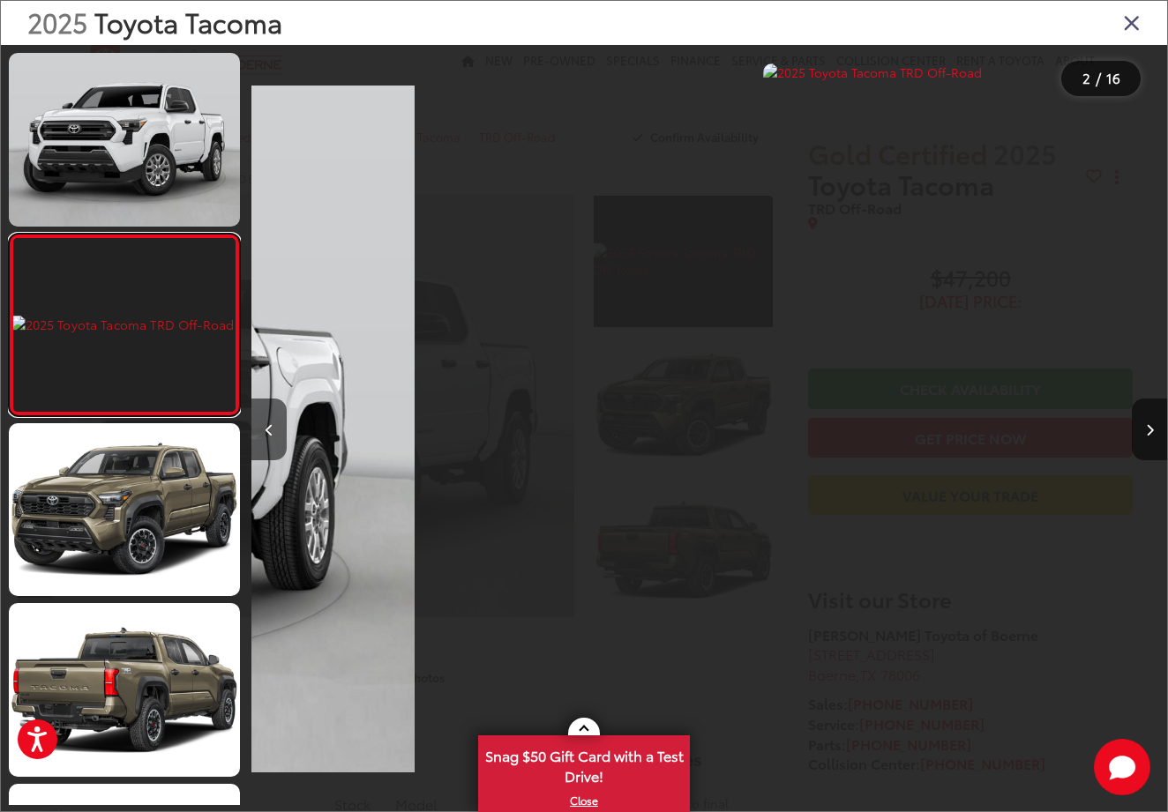
scroll to position [0, 916]
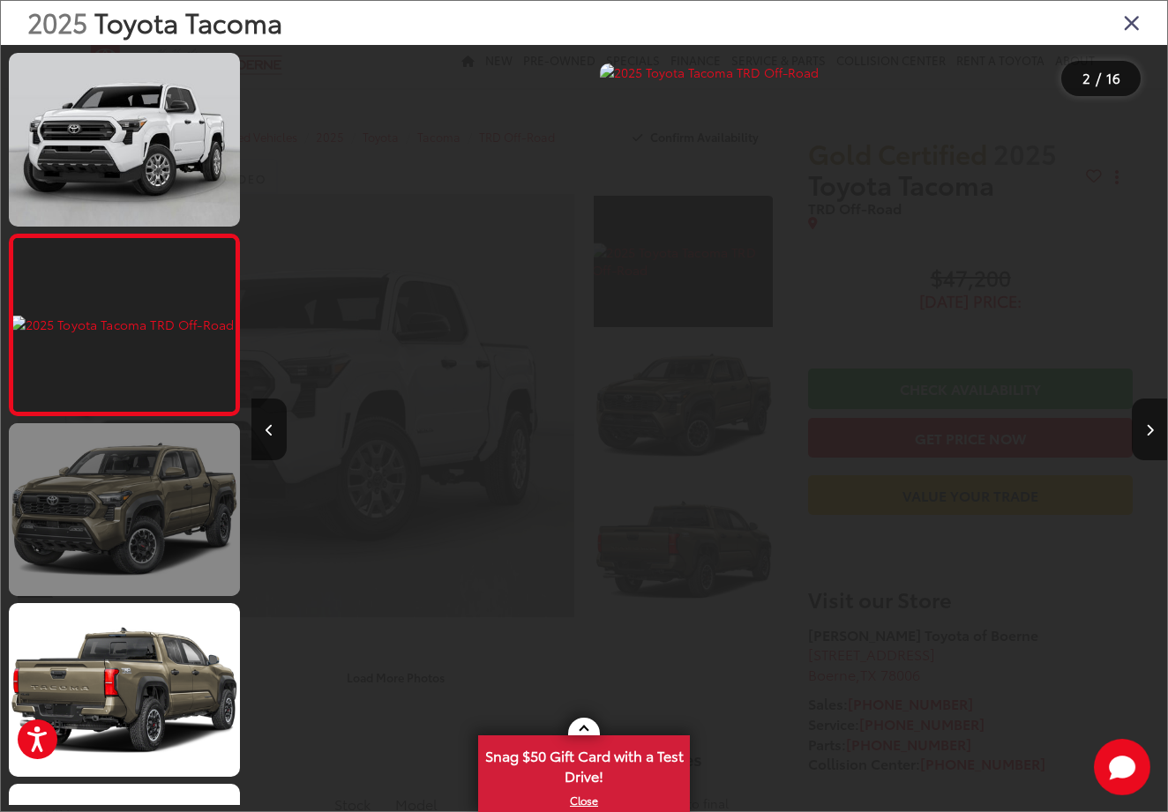
click at [215, 517] on link at bounding box center [124, 510] width 231 height 174
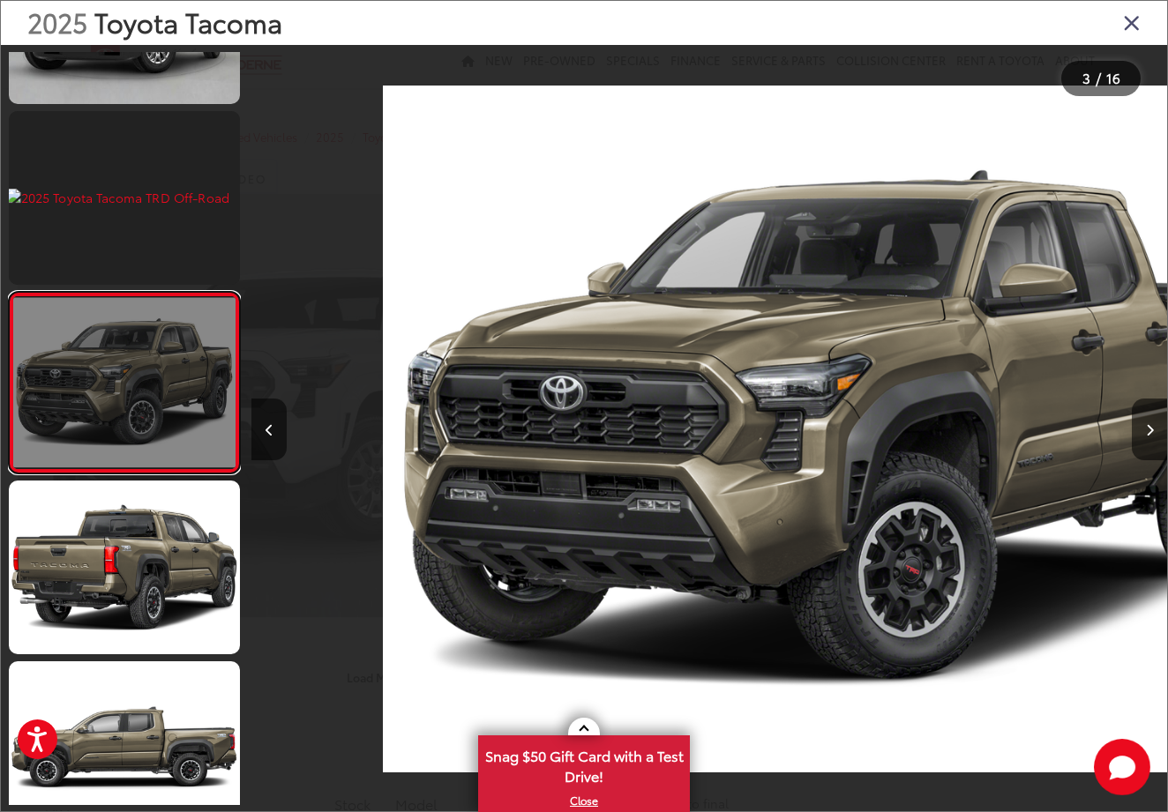
scroll to position [0, 1831]
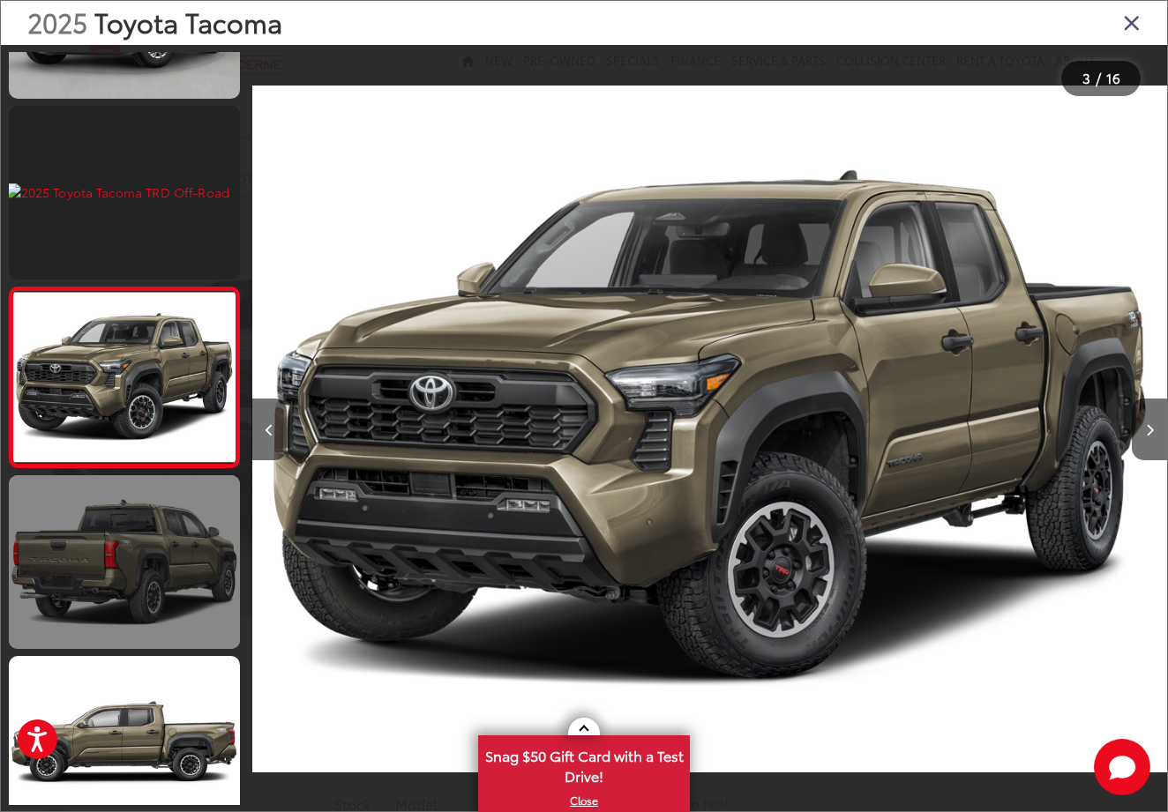
click at [175, 599] on link at bounding box center [124, 562] width 231 height 174
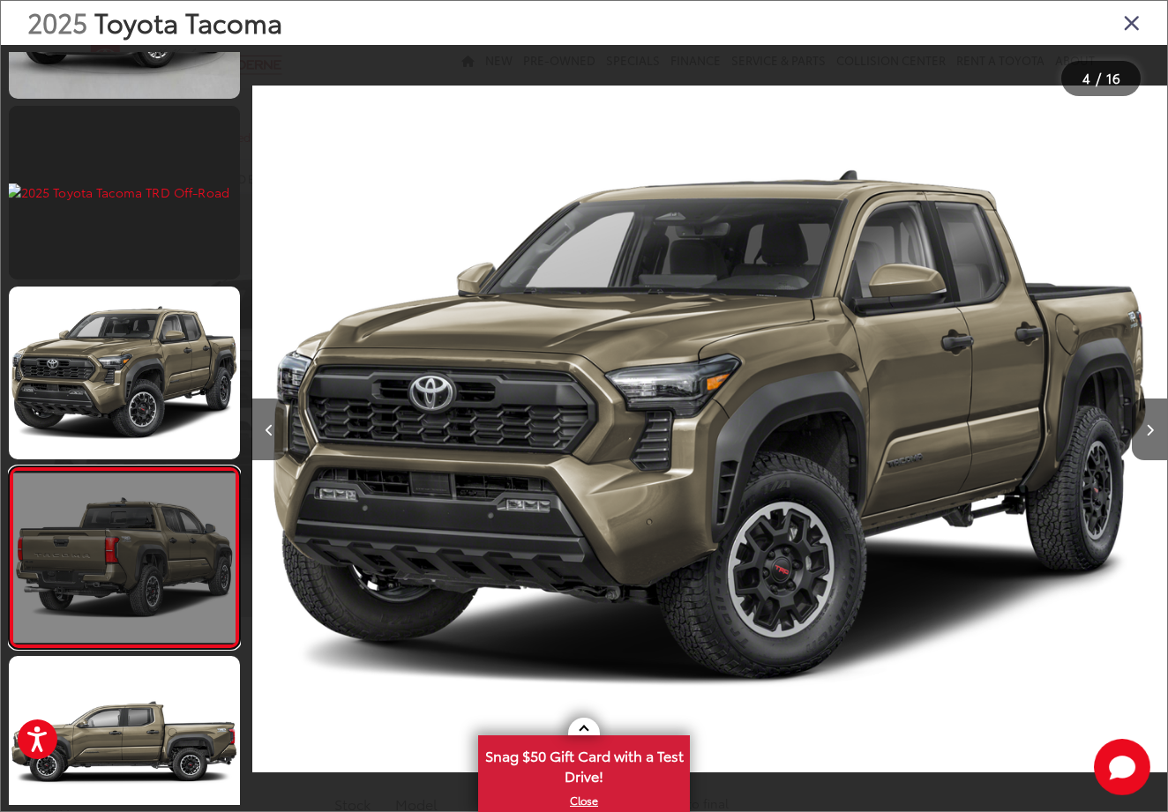
scroll to position [0, 2746]
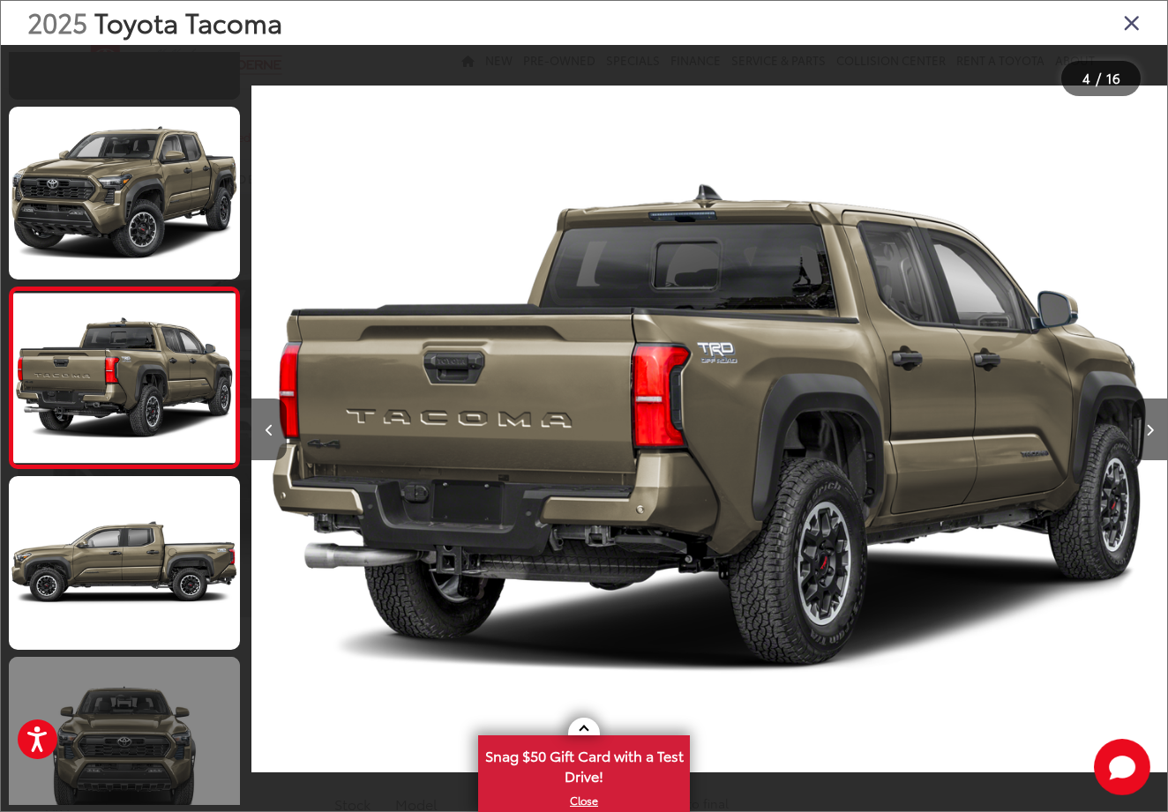
click at [148, 662] on link at bounding box center [124, 744] width 231 height 174
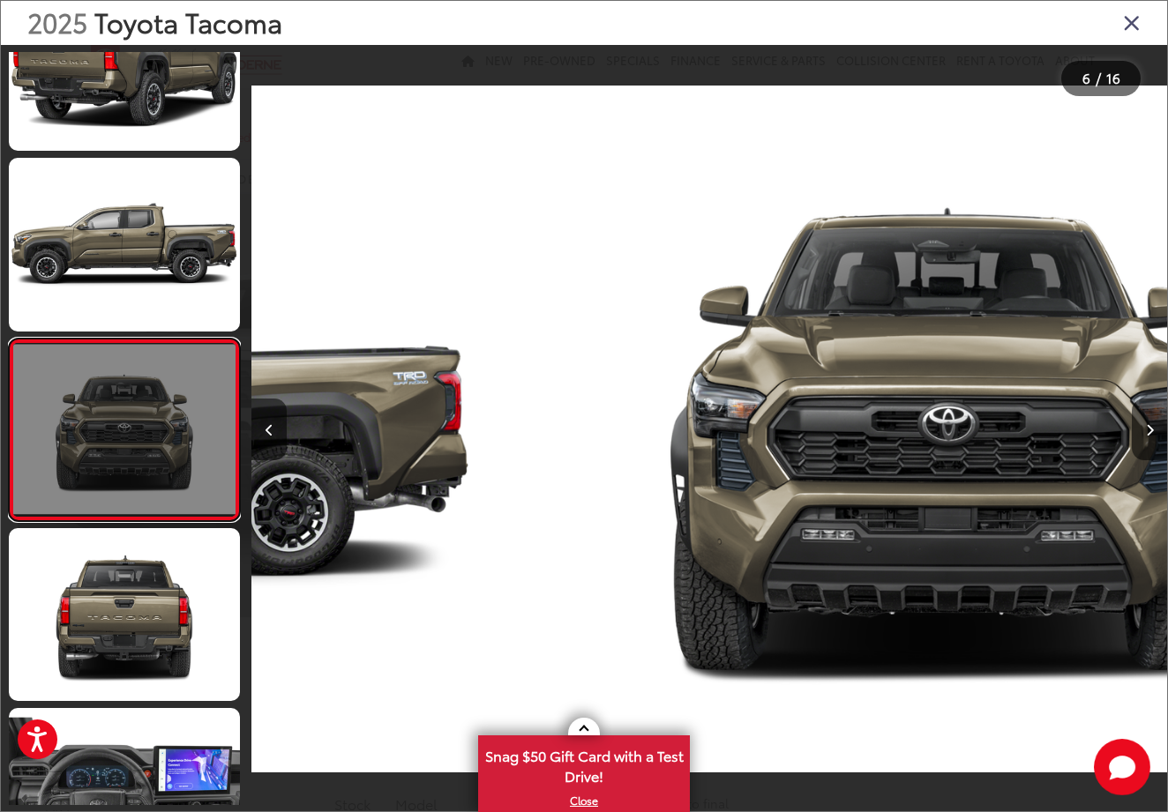
scroll to position [0, 4577]
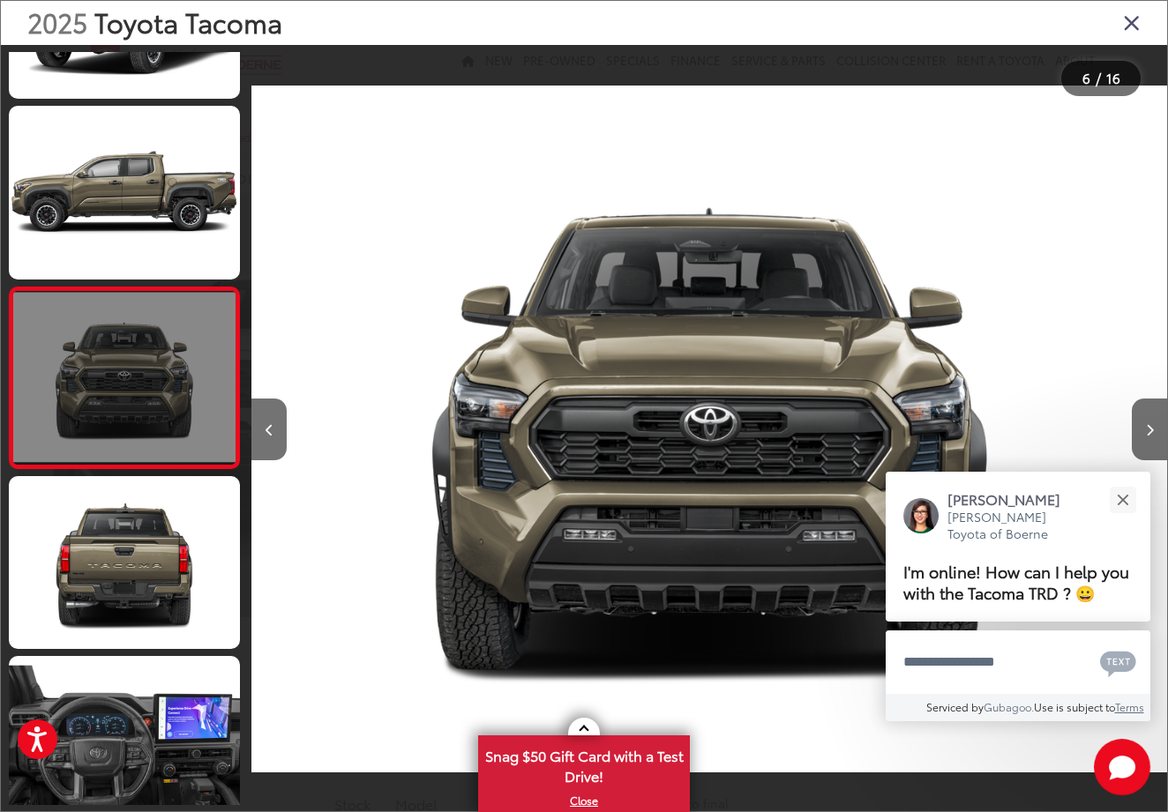
click at [178, 293] on link at bounding box center [124, 378] width 231 height 183
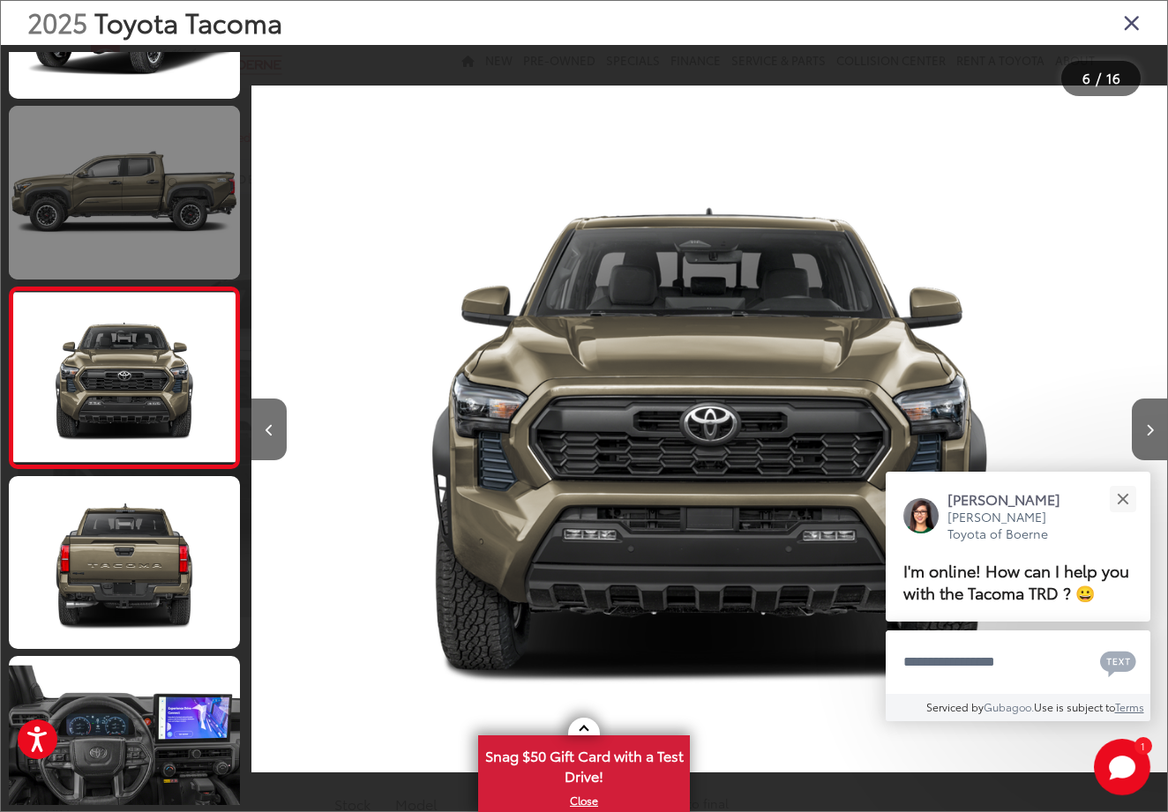
click at [175, 242] on link at bounding box center [124, 193] width 231 height 174
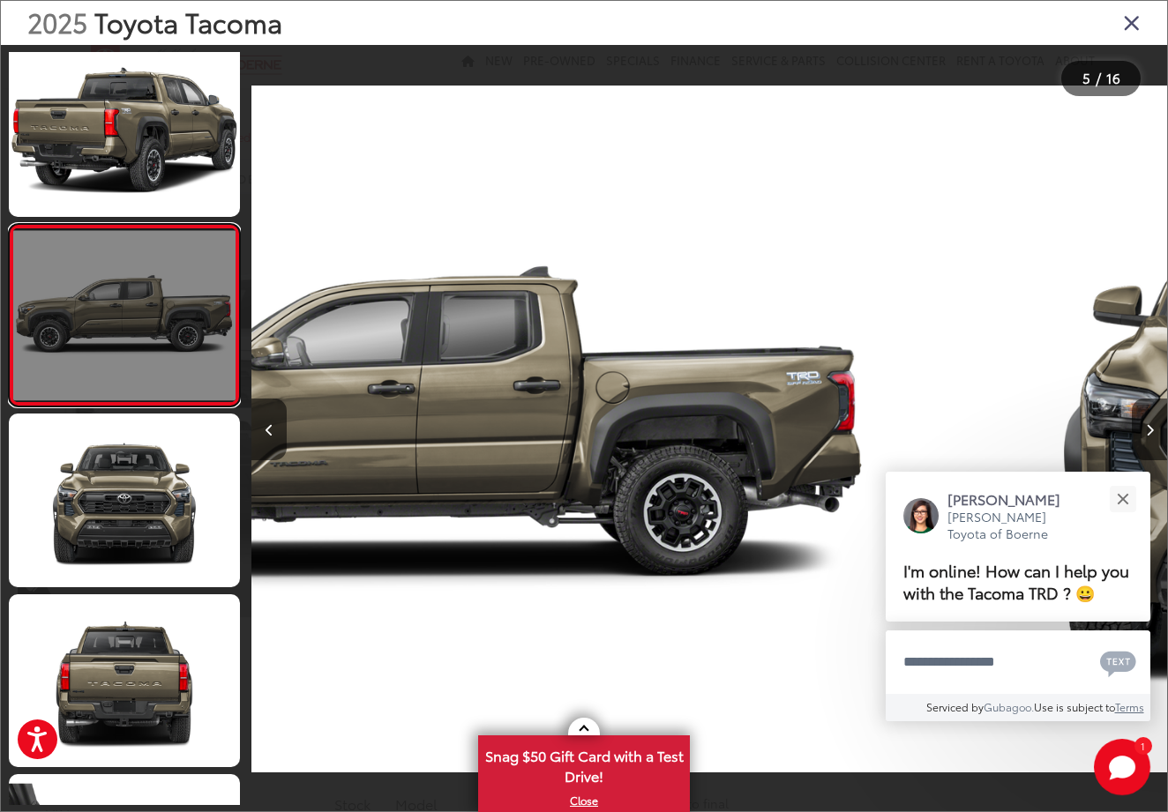
scroll to position [0, 3661]
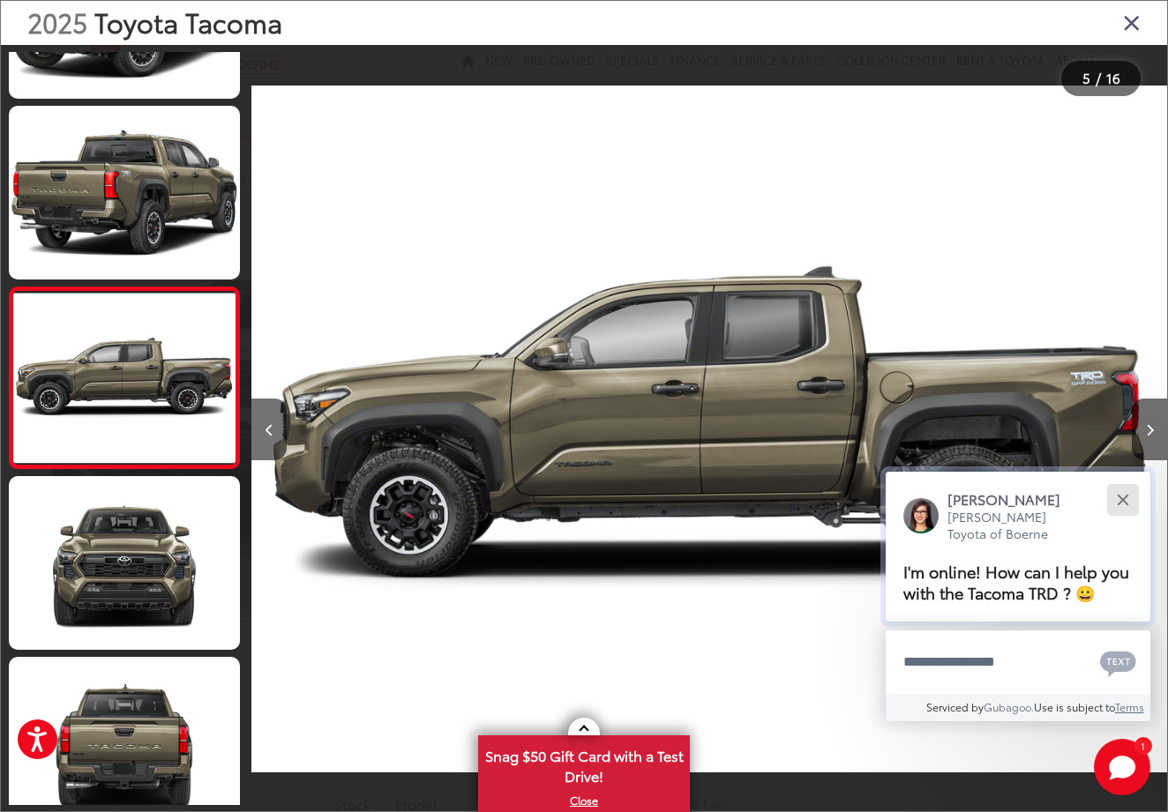
click at [1112, 481] on button "Close" at bounding box center [1123, 500] width 38 height 38
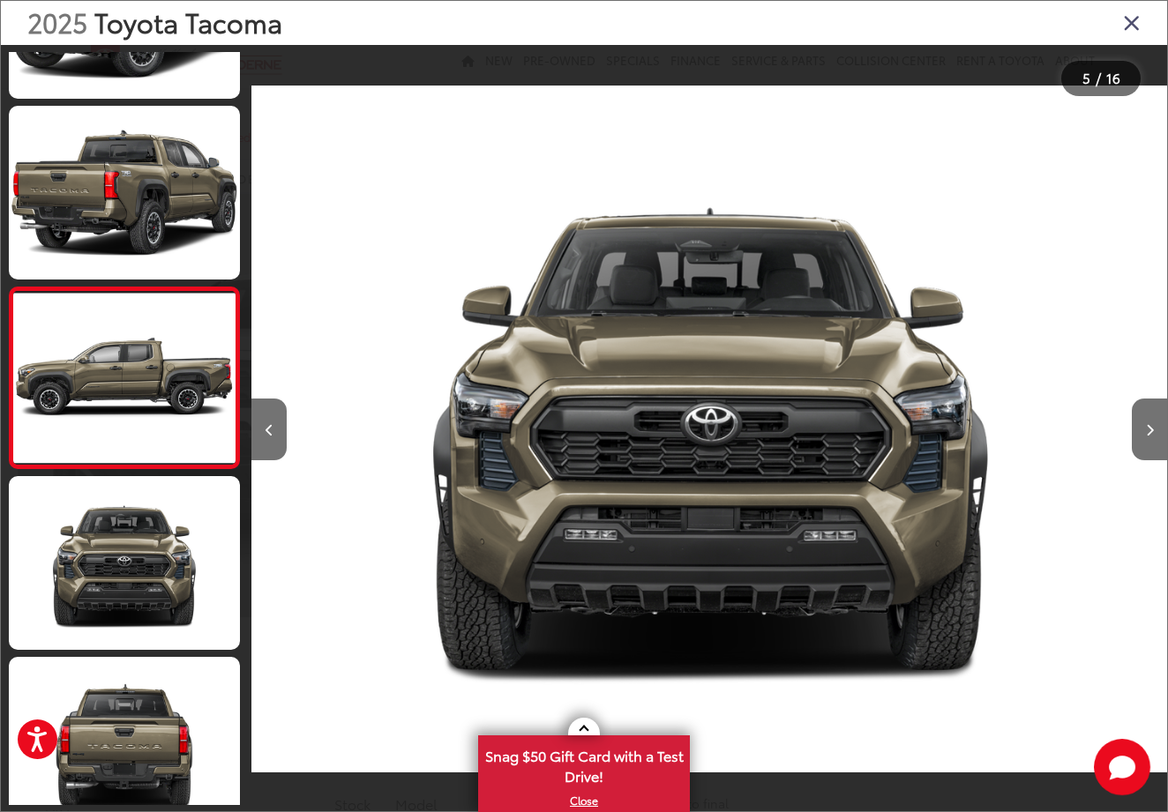
scroll to position [0, 4577]
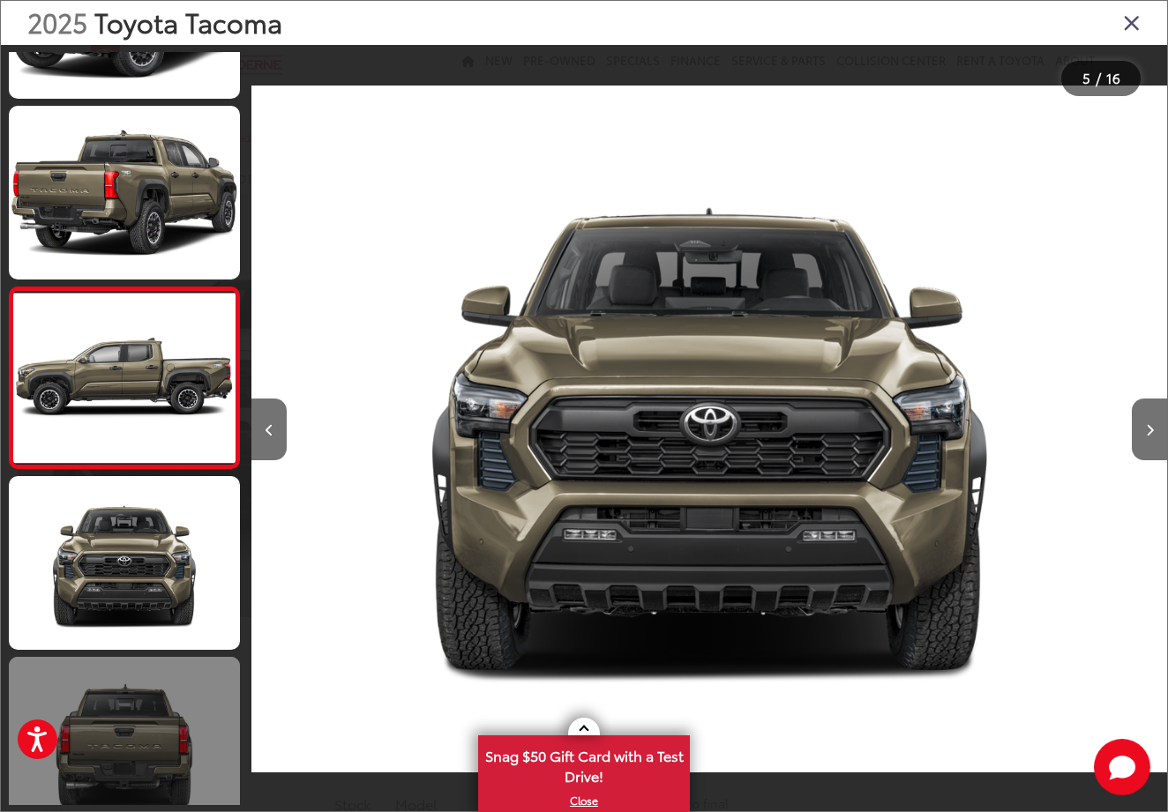
click at [189, 724] on link at bounding box center [124, 744] width 231 height 174
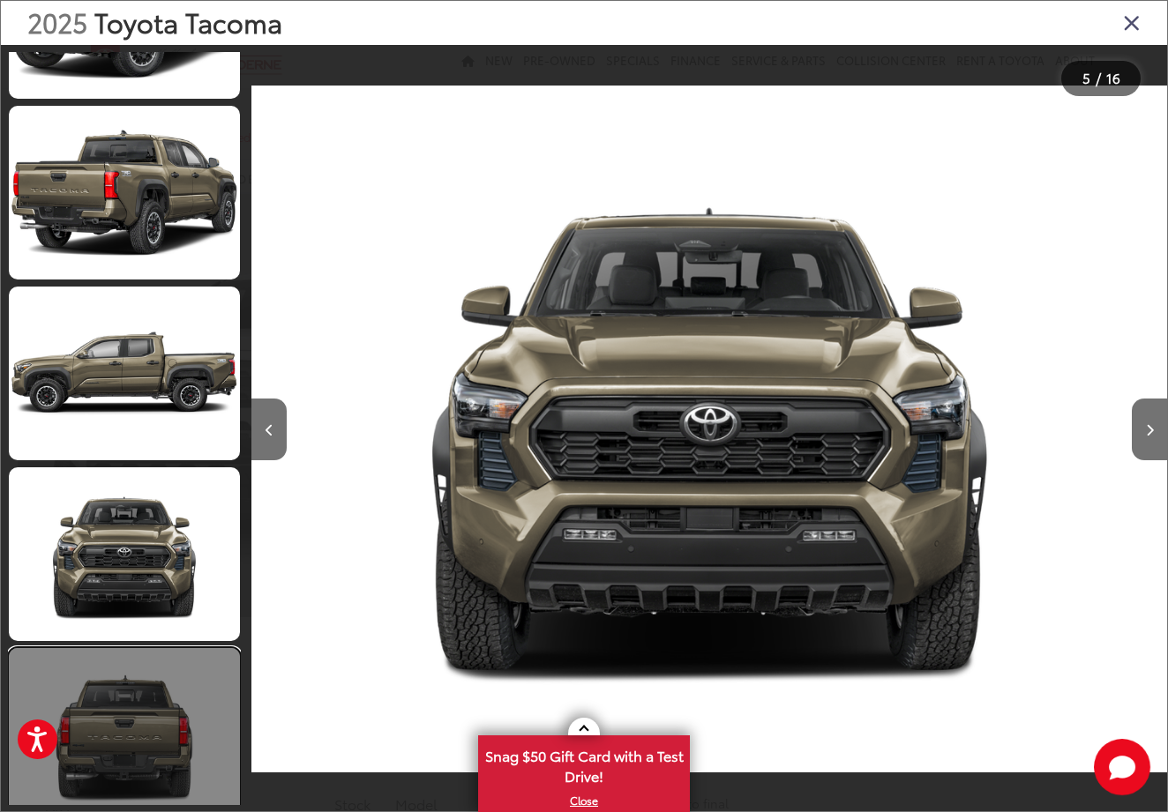
scroll to position [0, 5492]
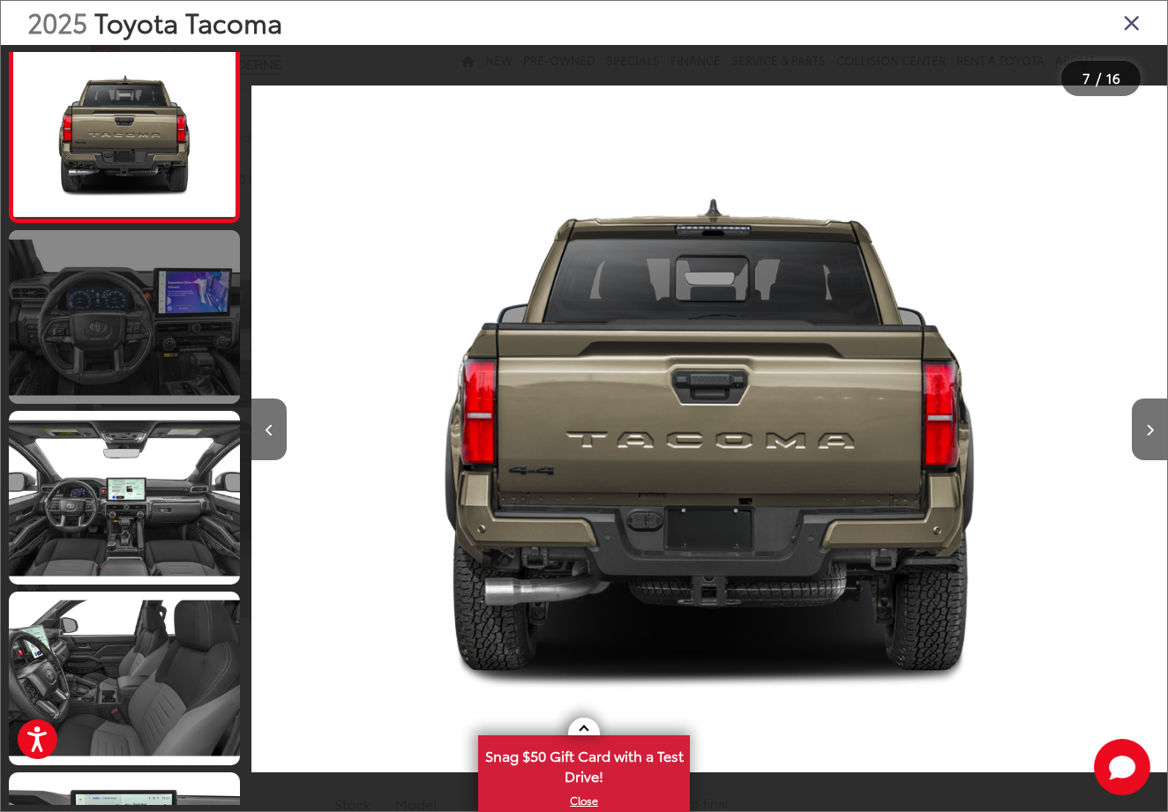
click at [114, 301] on link at bounding box center [124, 317] width 231 height 174
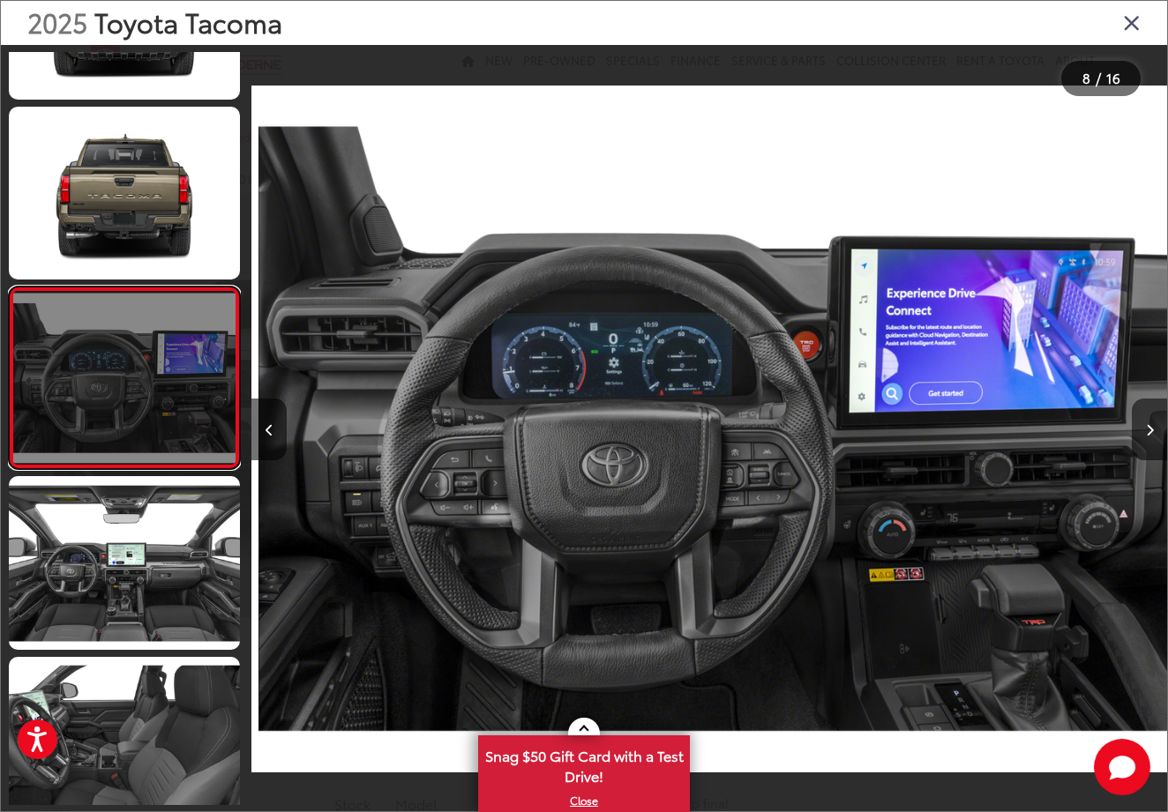
scroll to position [0, 6407]
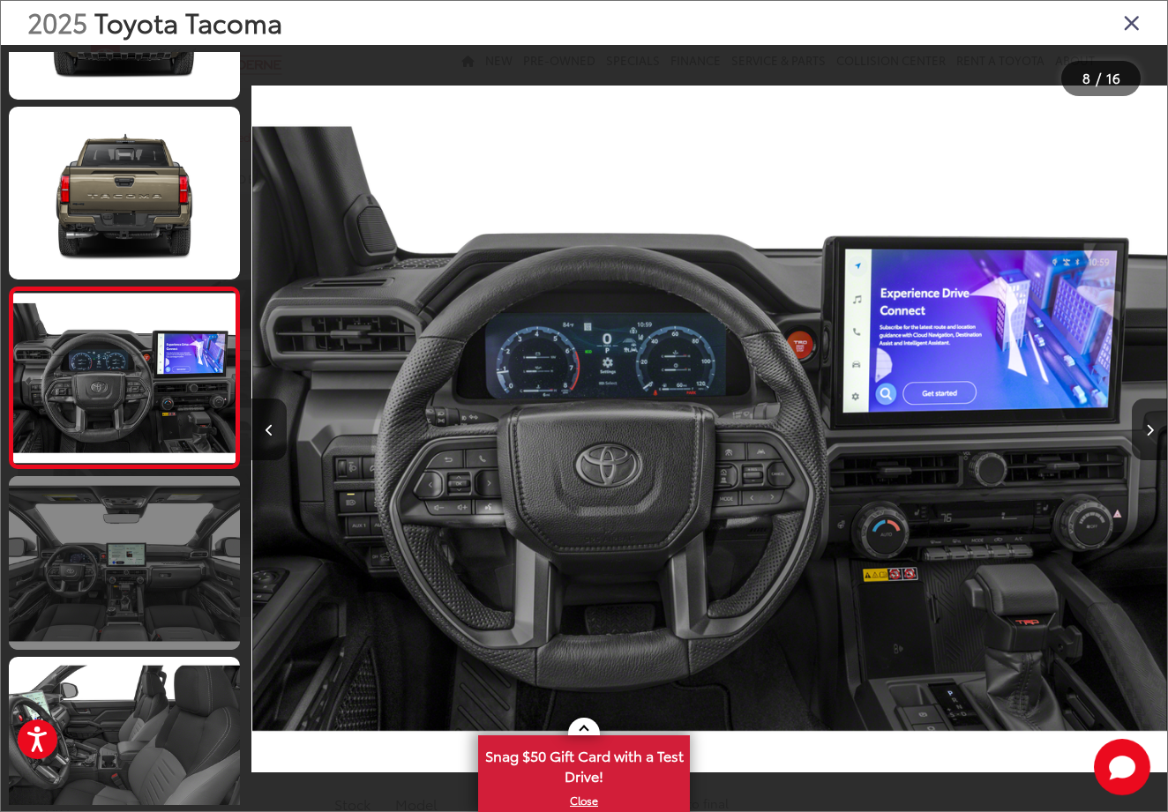
click at [154, 533] on link at bounding box center [124, 563] width 231 height 174
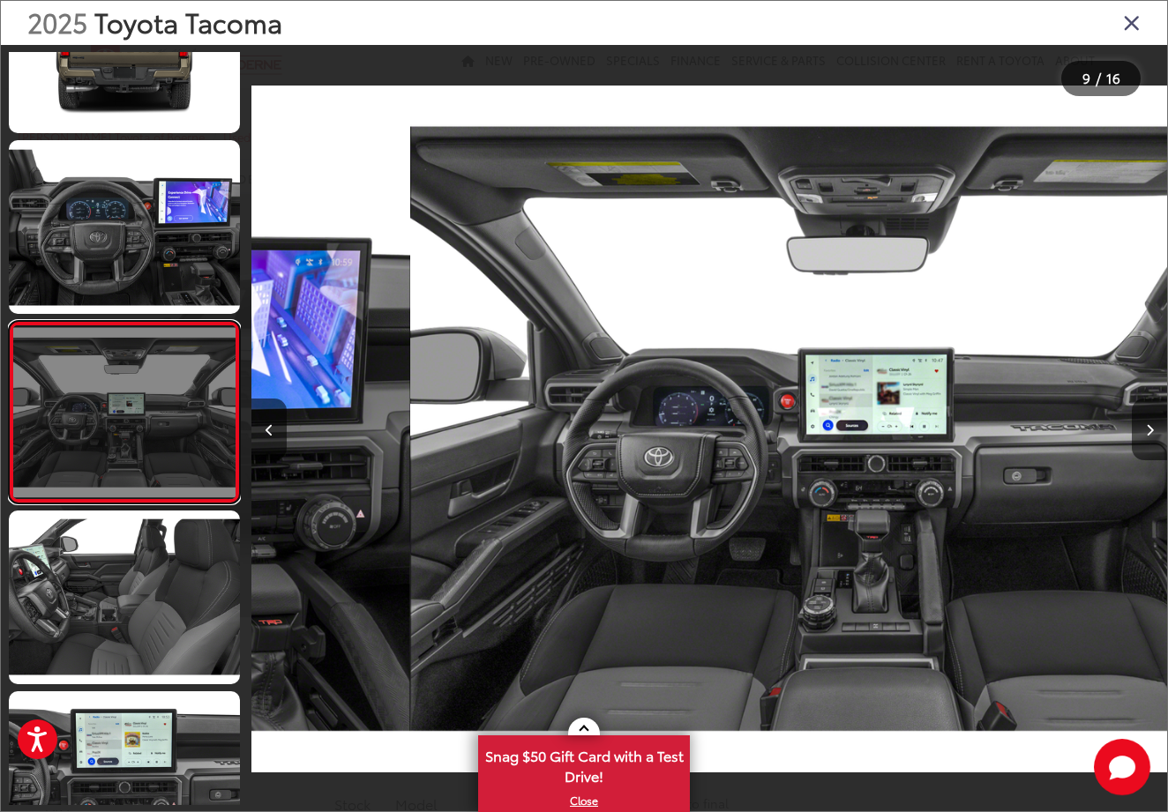
scroll to position [0, 7323]
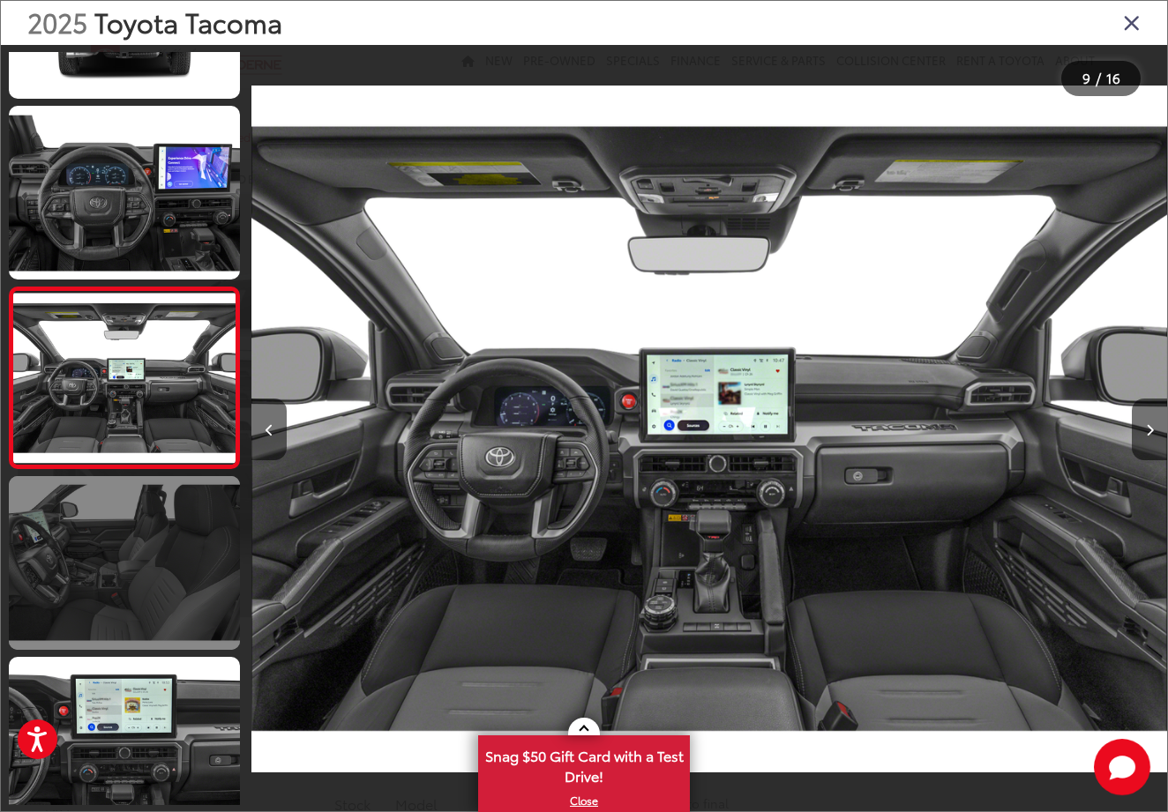
click at [141, 540] on link at bounding box center [124, 563] width 231 height 174
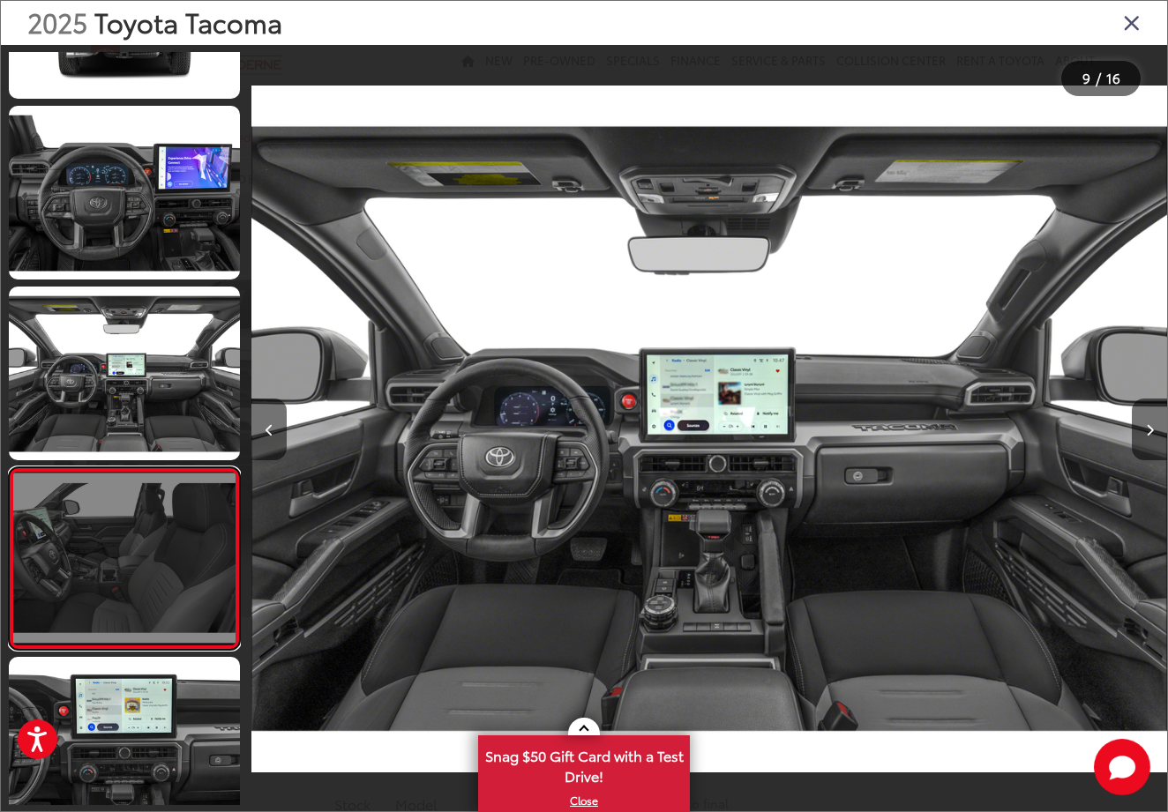
scroll to position [1392, 0]
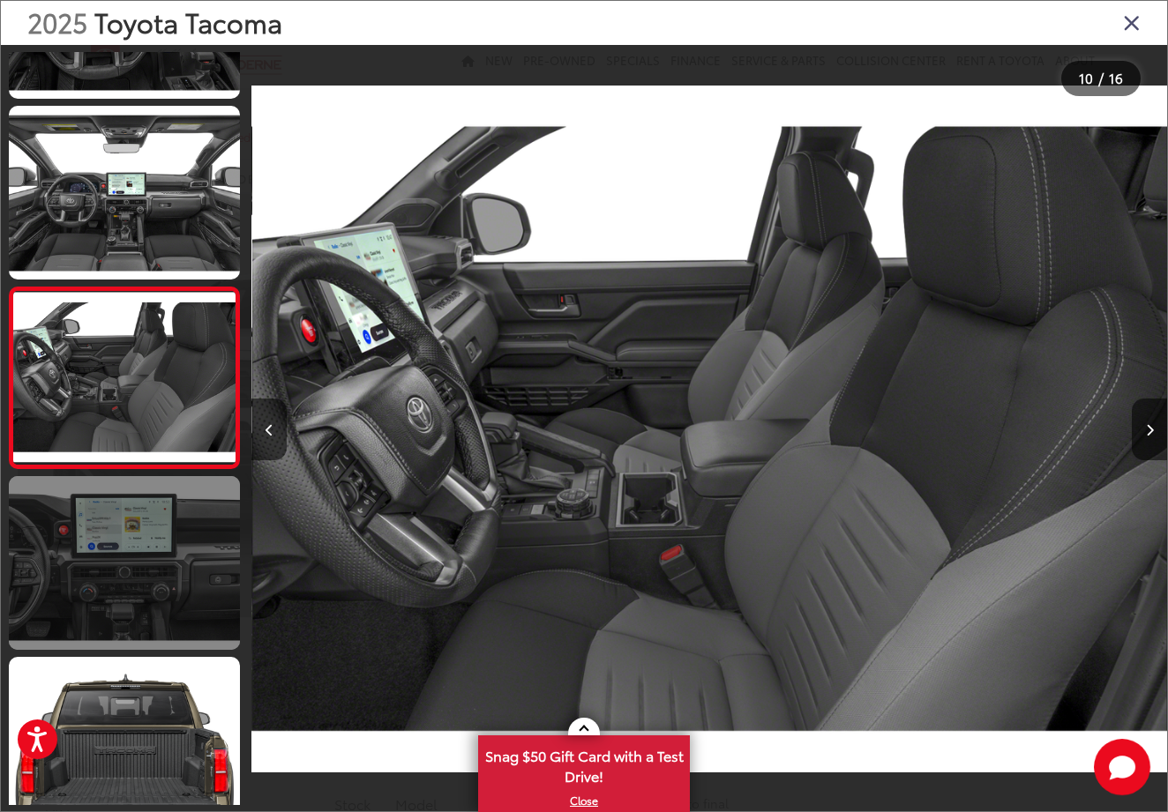
click at [152, 622] on link at bounding box center [124, 563] width 231 height 174
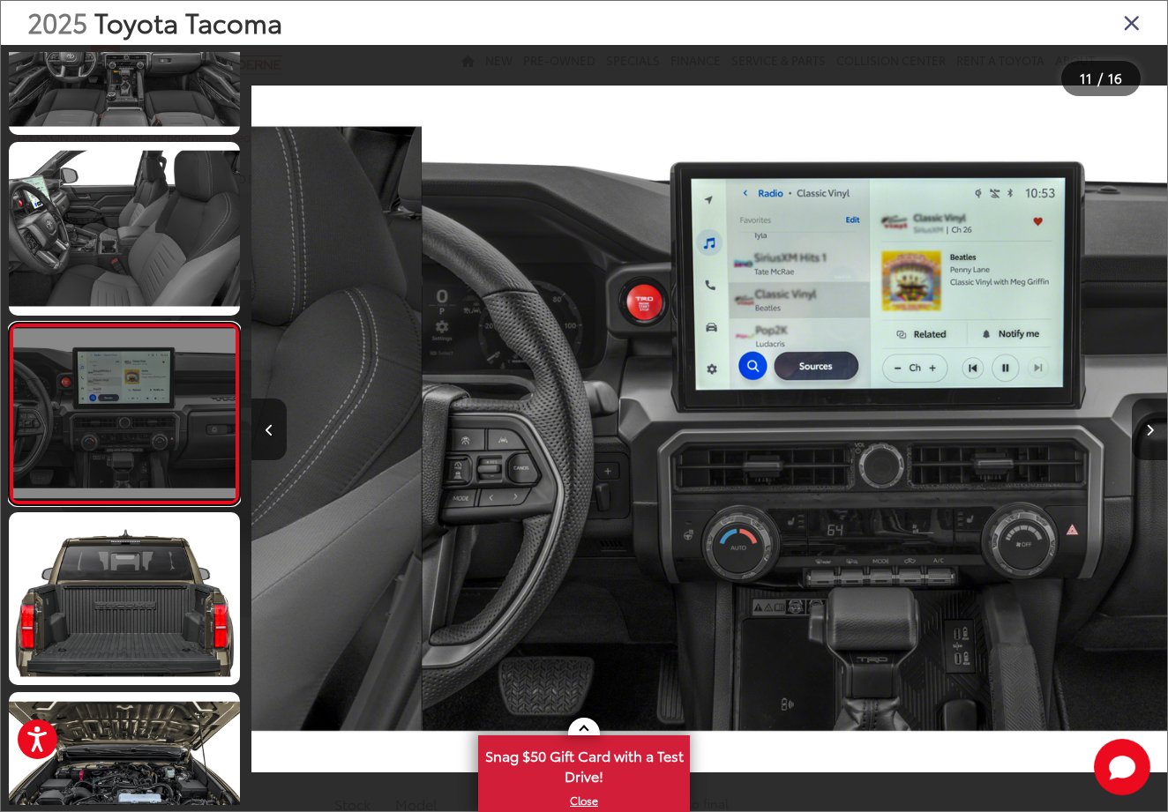
scroll to position [0, 0]
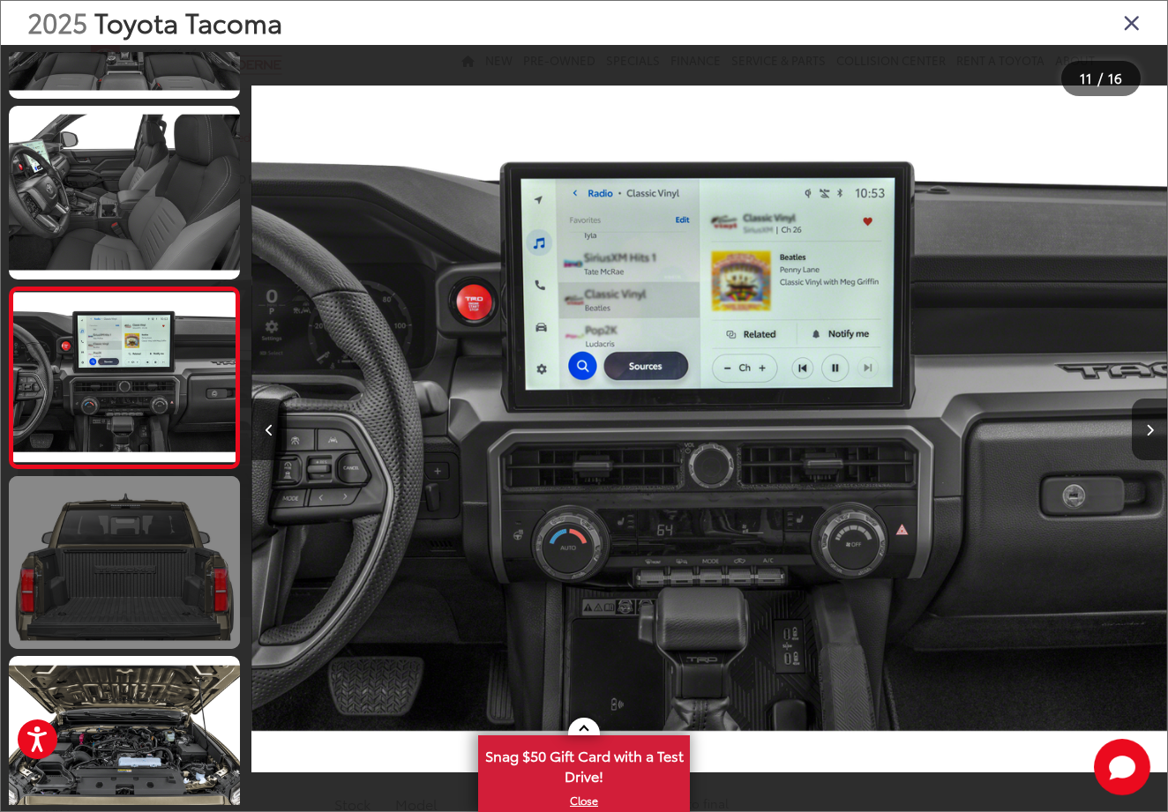
click at [152, 640] on link at bounding box center [124, 563] width 231 height 174
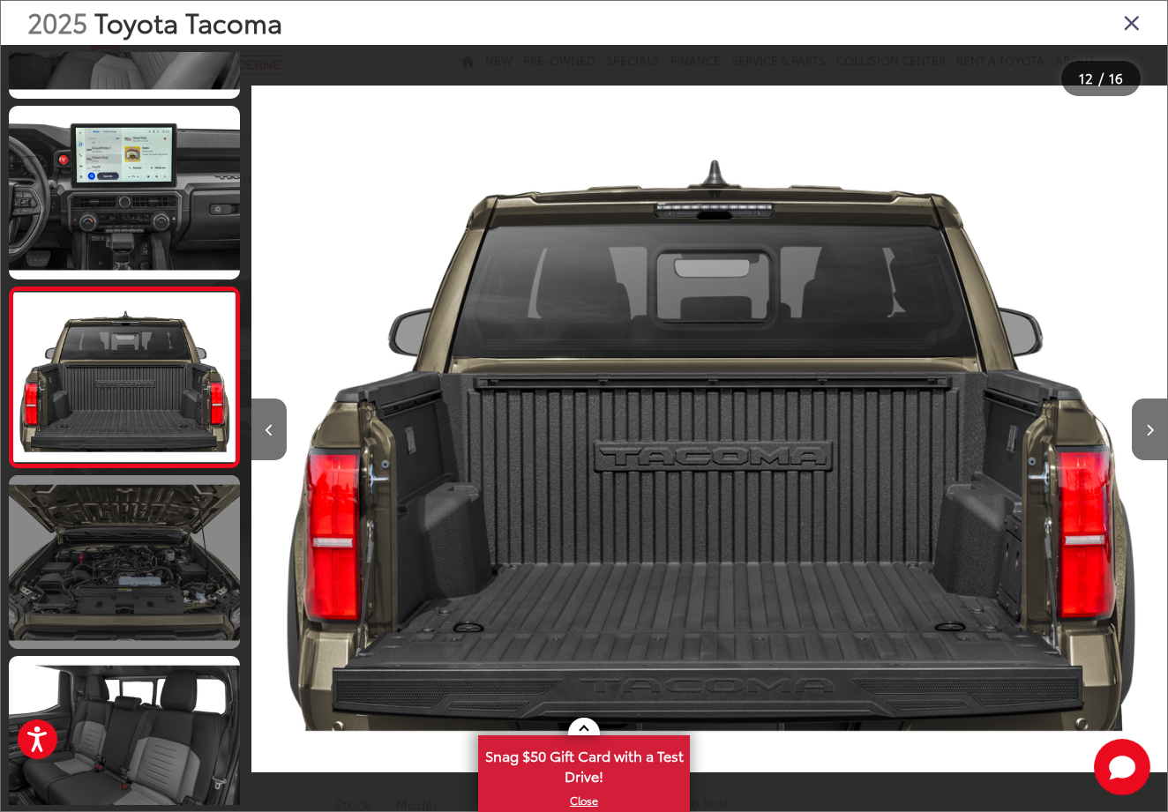
click at [159, 646] on link at bounding box center [124, 562] width 231 height 174
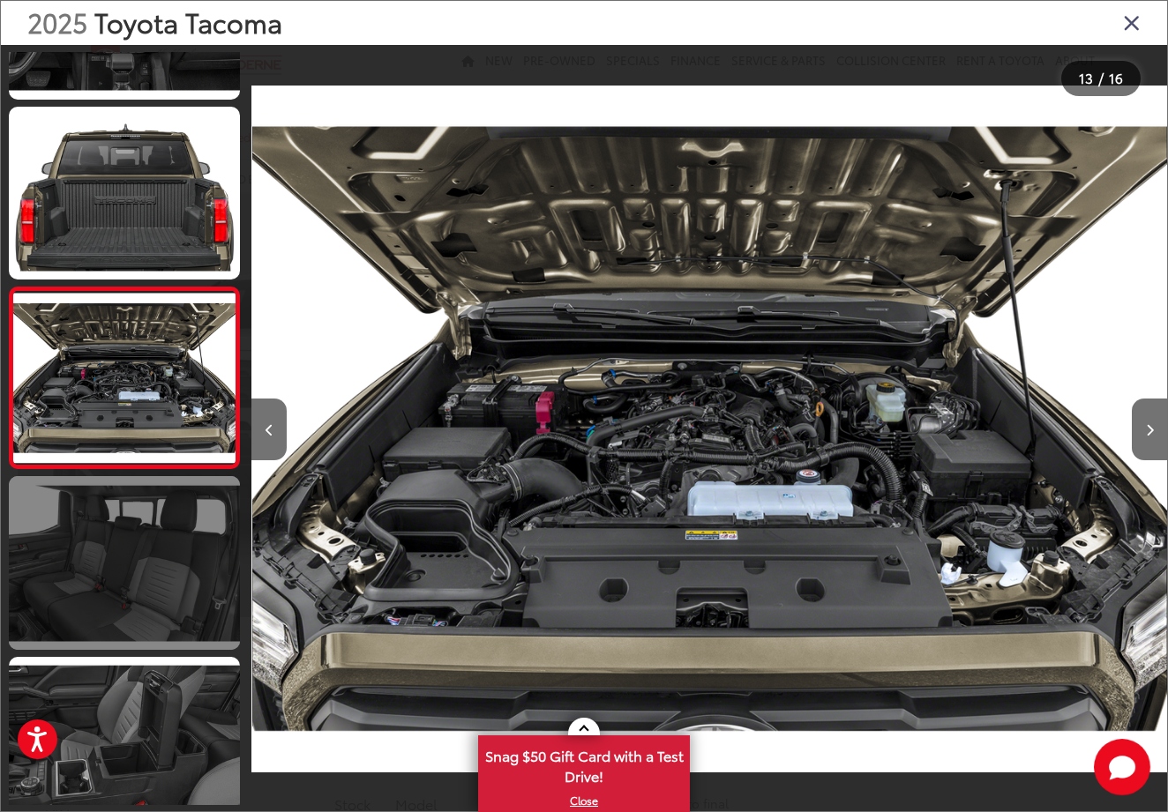
click at [137, 618] on link at bounding box center [124, 563] width 231 height 174
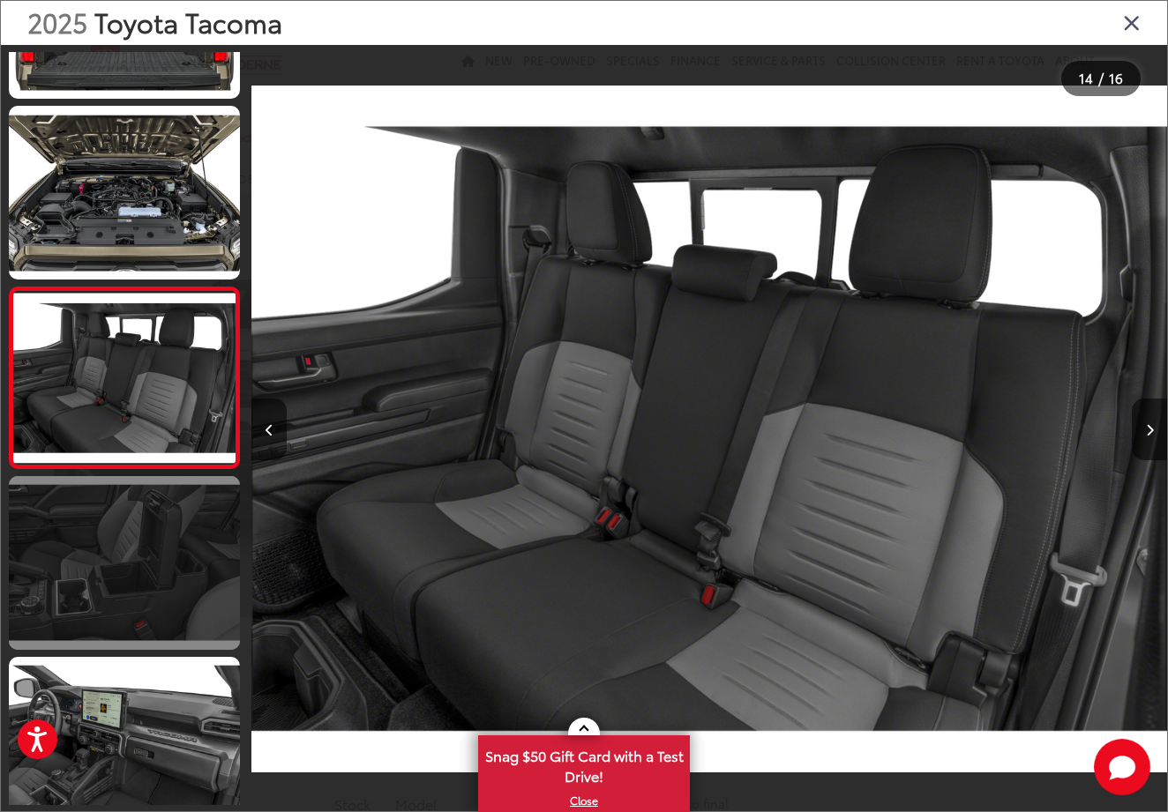
click at [137, 616] on link at bounding box center [124, 563] width 231 height 174
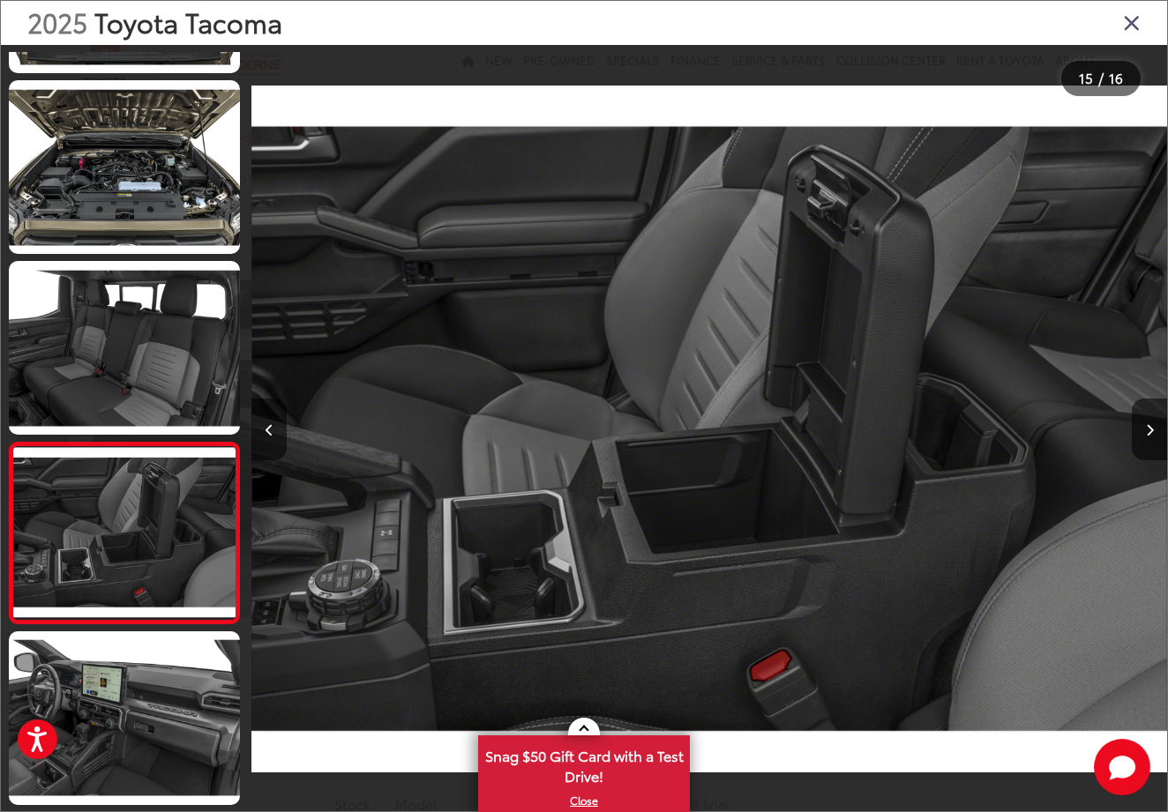
click at [1159, 14] on div "2025 Toyota Tacoma" at bounding box center [584, 23] width 1166 height 44
click at [1138, 20] on icon "Close gallery" at bounding box center [1132, 22] width 18 height 23
